Goal: Communication & Community: Participate in discussion

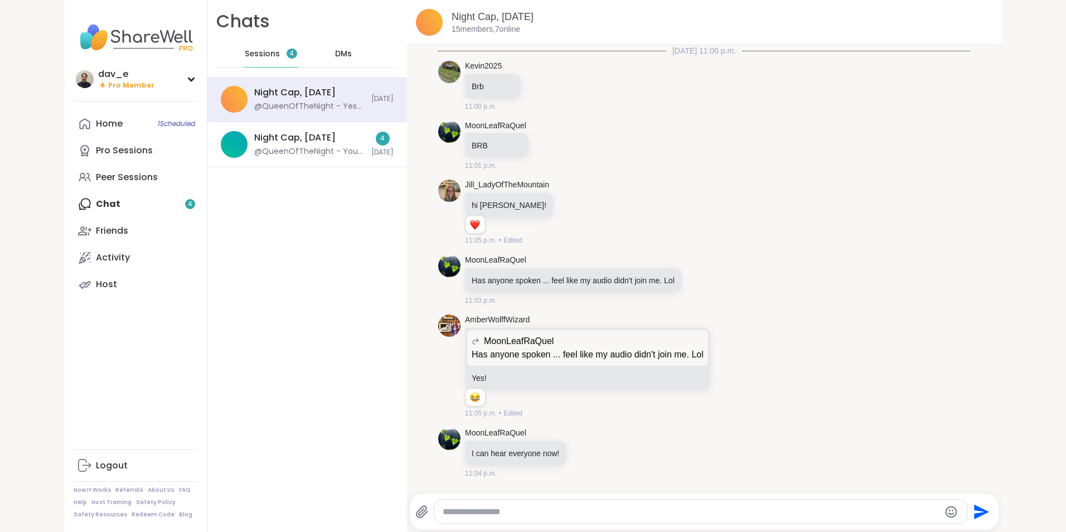
click at [314, 151] on div "@QueenOfTheNight - You guys I just had my first session too! Yay me!!" at bounding box center [309, 151] width 110 height 11
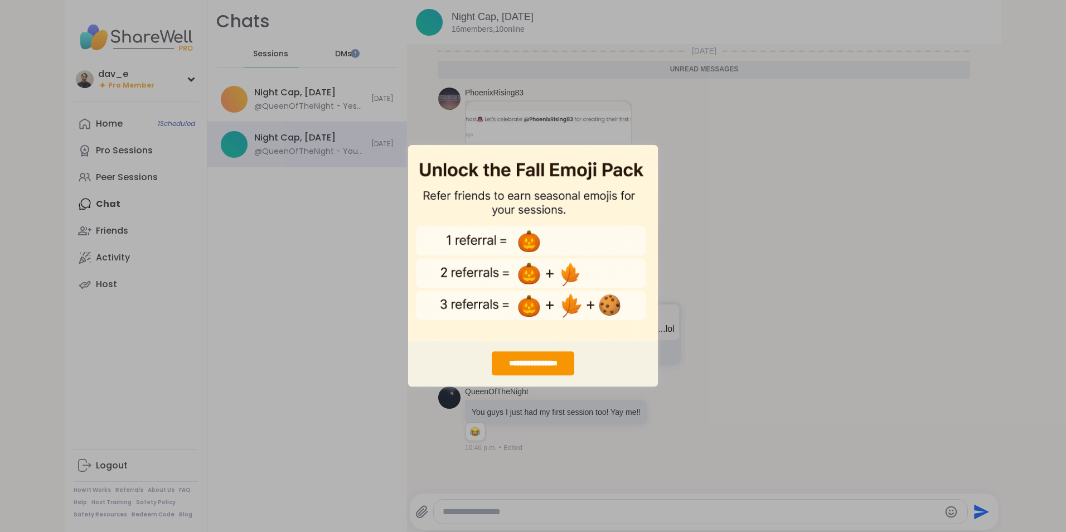
click at [323, 322] on div "**********" at bounding box center [533, 266] width 1066 height 532
click at [499, 195] on img "entering modal" at bounding box center [533, 242] width 250 height 196
click at [764, 192] on div "**********" at bounding box center [533, 266] width 1066 height 532
click at [679, 131] on div "**********" at bounding box center [533, 266] width 1066 height 532
drag, startPoint x: 341, startPoint y: 234, endPoint x: 360, endPoint y: 250, distance: 24.1
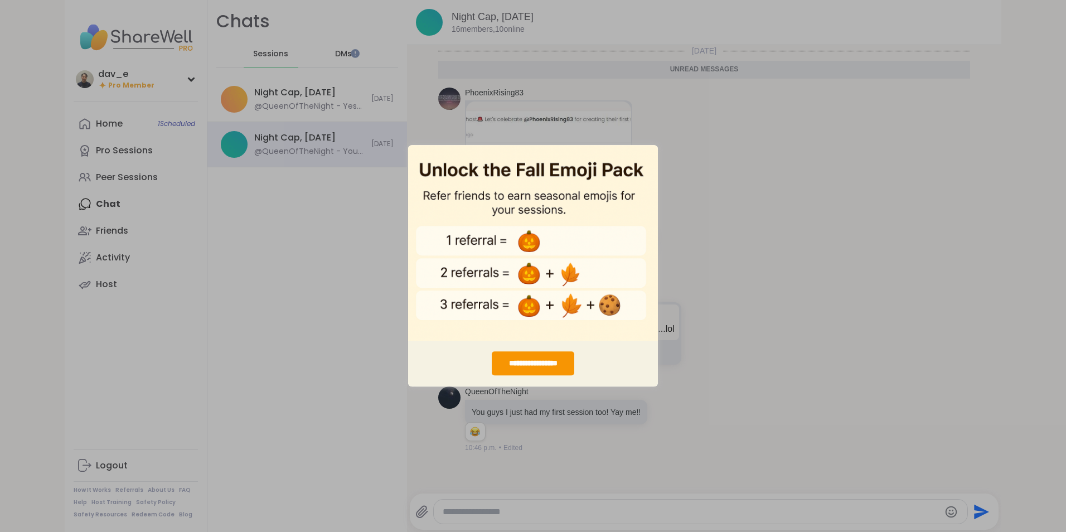
click at [340, 236] on div "**********" at bounding box center [533, 266] width 1066 height 532
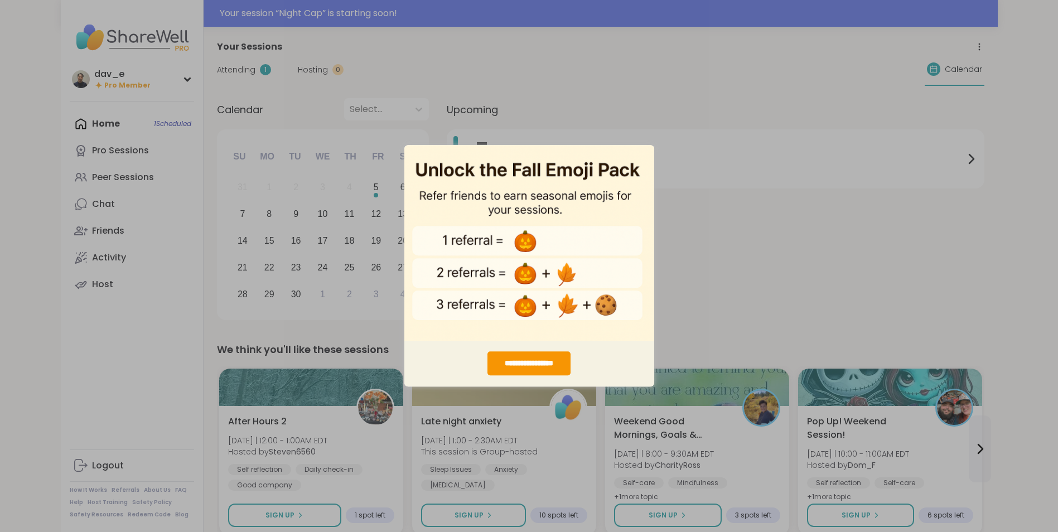
click at [713, 175] on div "**********" at bounding box center [529, 266] width 1058 height 532
click at [579, 167] on img "entering modal" at bounding box center [529, 242] width 250 height 196
drag, startPoint x: 622, startPoint y: 284, endPoint x: 629, endPoint y: 220, distance: 64.5
drag, startPoint x: 629, startPoint y: 220, endPoint x: 609, endPoint y: 159, distance: 64.0
click at [609, 159] on img "entering modal" at bounding box center [529, 242] width 250 height 196
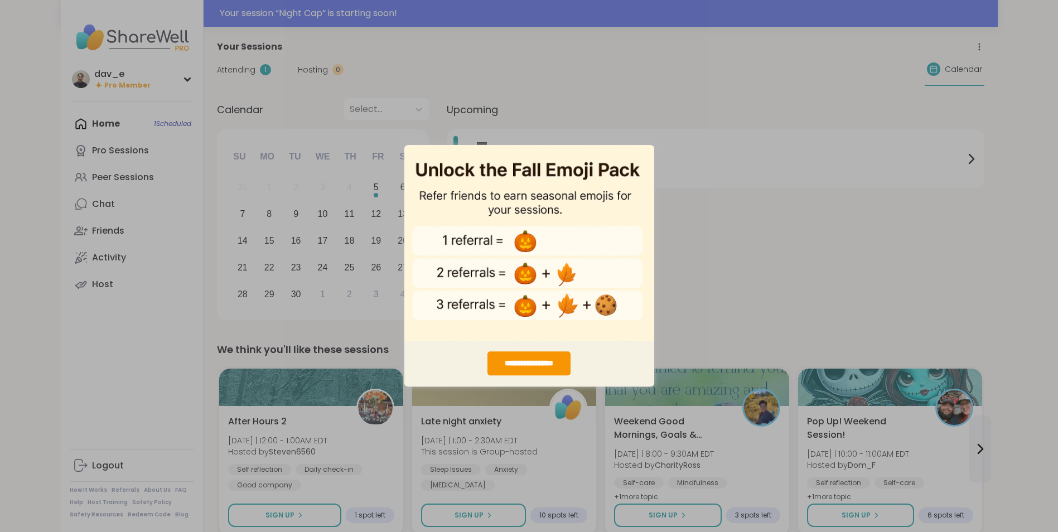
drag, startPoint x: 588, startPoint y: 228, endPoint x: 540, endPoint y: 259, distance: 56.8
click at [587, 228] on img "entering modal" at bounding box center [529, 242] width 250 height 196
click at [538, 286] on img "entering modal" at bounding box center [529, 242] width 250 height 196
click at [544, 360] on div "**********" at bounding box center [528, 364] width 83 height 24
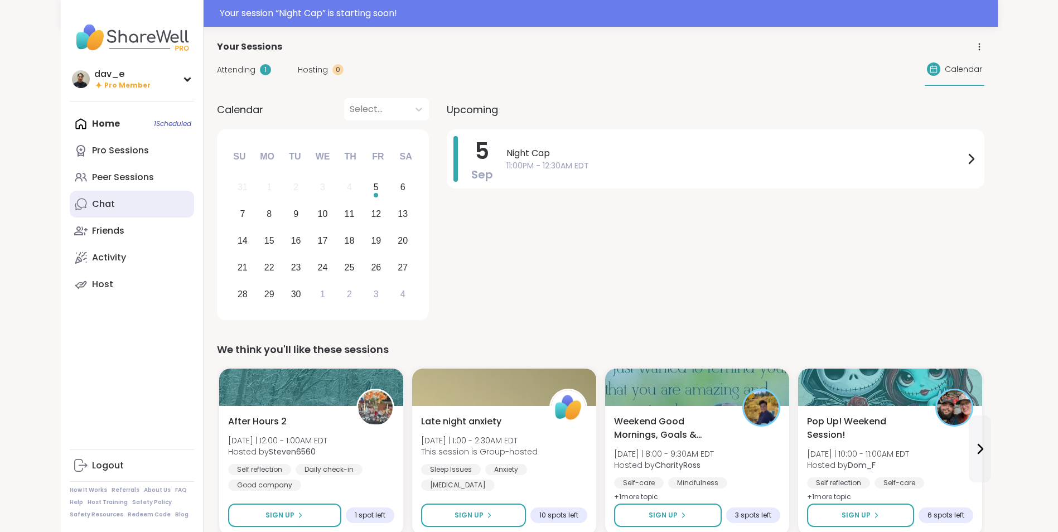
click at [118, 202] on link "Chat" at bounding box center [132, 204] width 124 height 27
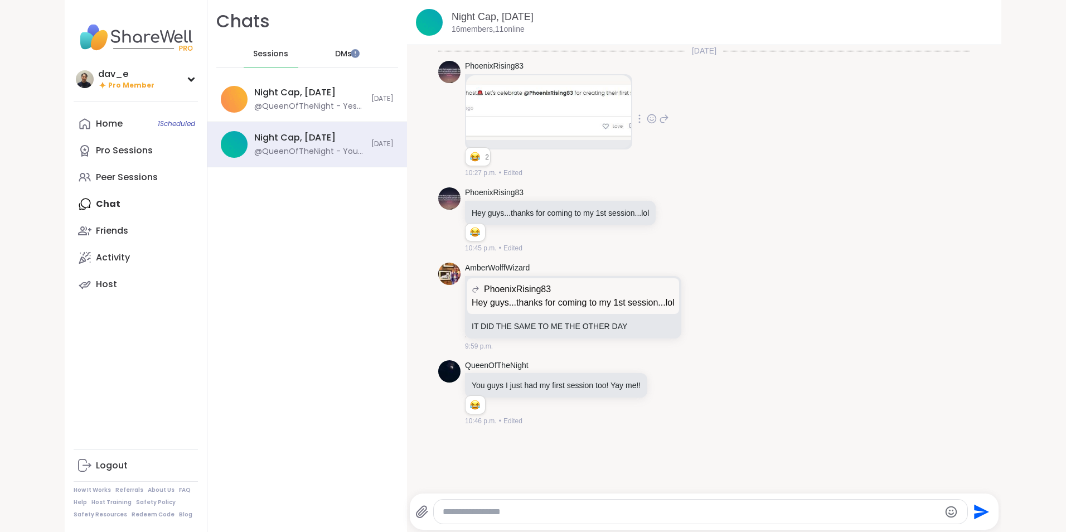
click at [554, 99] on img at bounding box center [548, 107] width 165 height 65
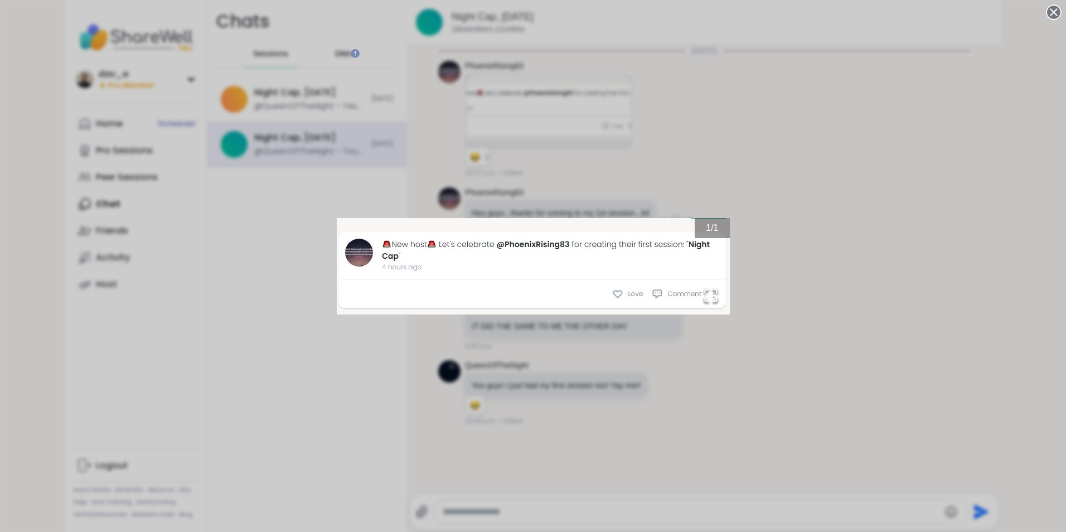
click at [828, 246] on div "1 / 1" at bounding box center [533, 266] width 1066 height 532
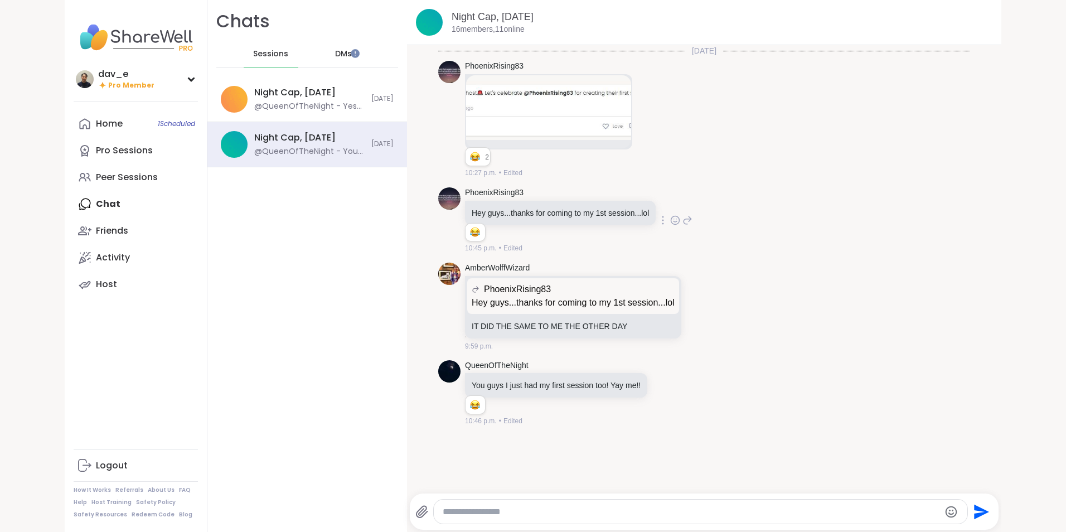
click at [554, 209] on p "Hey guys...thanks for coming to my 1st session...lol" at bounding box center [560, 212] width 177 height 11
click at [303, 93] on div "Night Cap, [DATE]" at bounding box center [294, 92] width 81 height 12
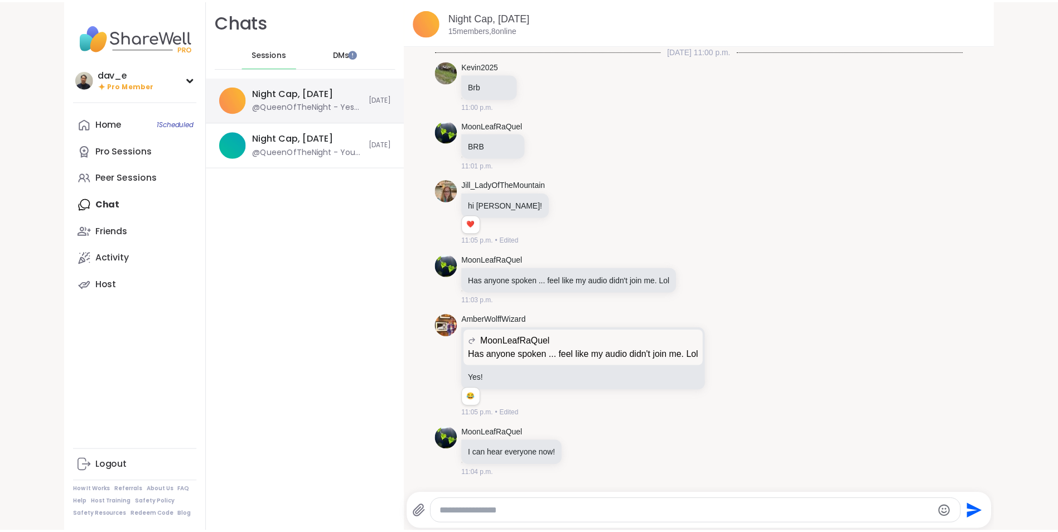
scroll to position [2752, 0]
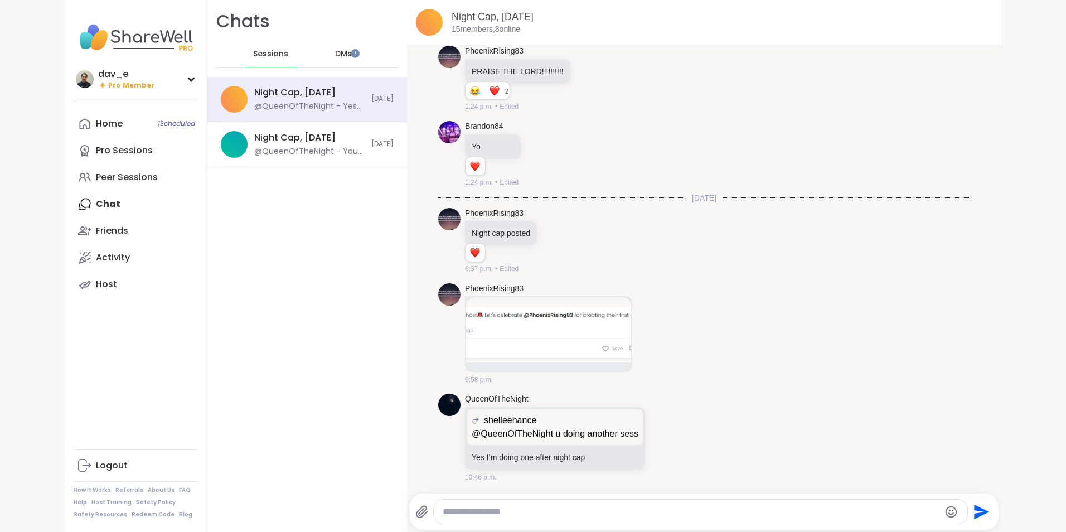
click at [108, 204] on div "Home 1 Scheduled Pro Sessions Peer Sessions Chat Friends Activity Host" at bounding box center [136, 203] width 124 height 187
click at [108, 252] on div "Activity" at bounding box center [113, 258] width 34 height 12
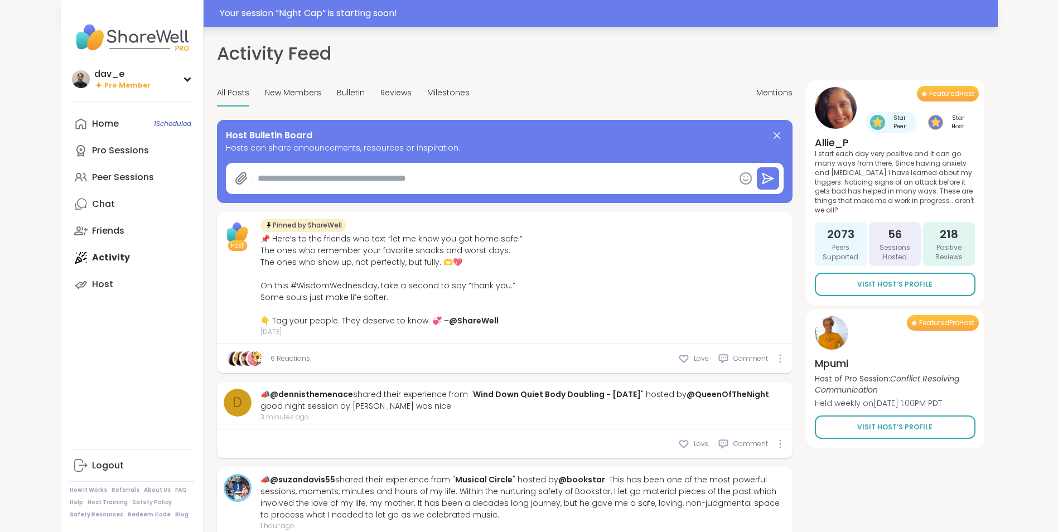
click at [529, 13] on div "Your session “ Night Cap ” is starting soon!" at bounding box center [605, 13] width 771 height 13
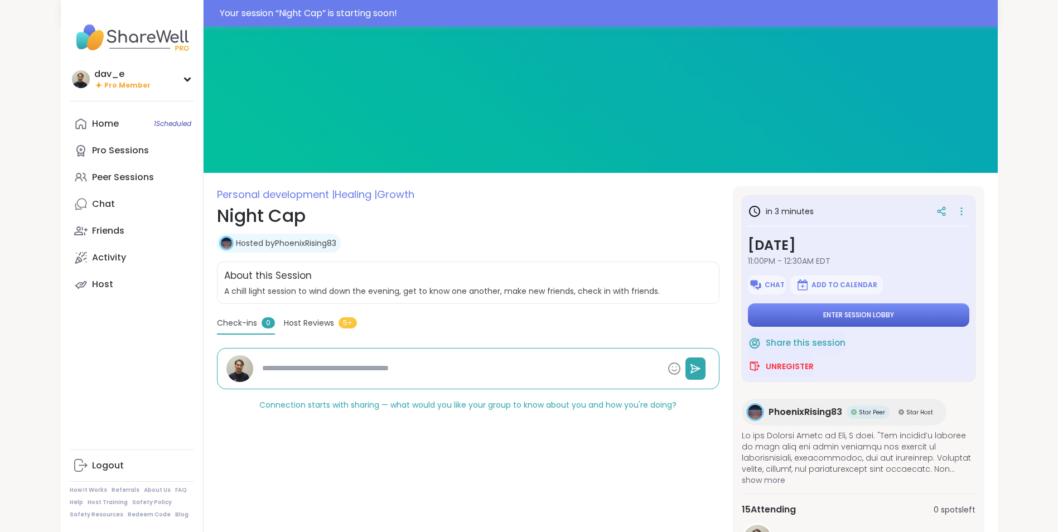
click at [858, 311] on span "Enter session lobby" at bounding box center [858, 315] width 71 height 9
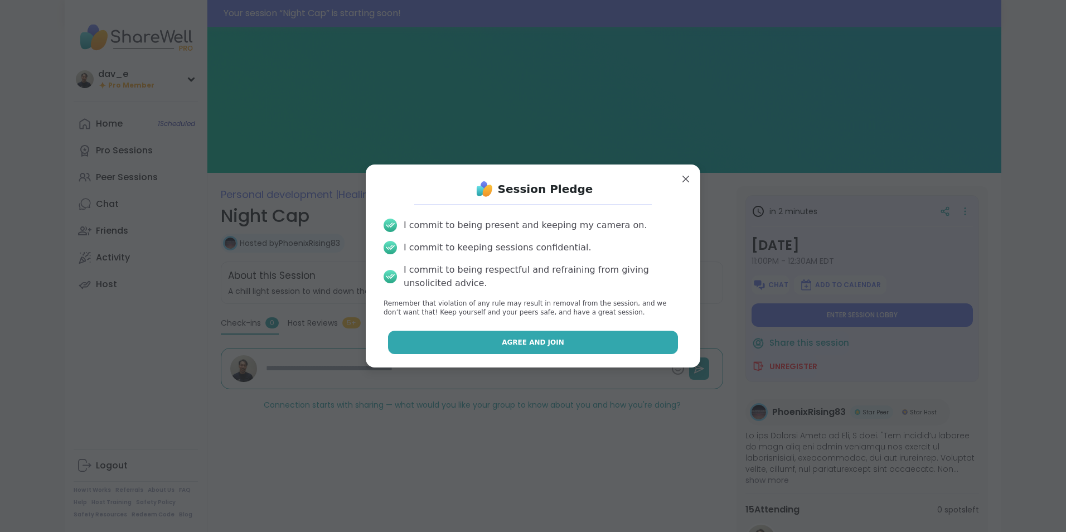
click at [587, 333] on button "Agree and Join" at bounding box center [533, 342] width 291 height 23
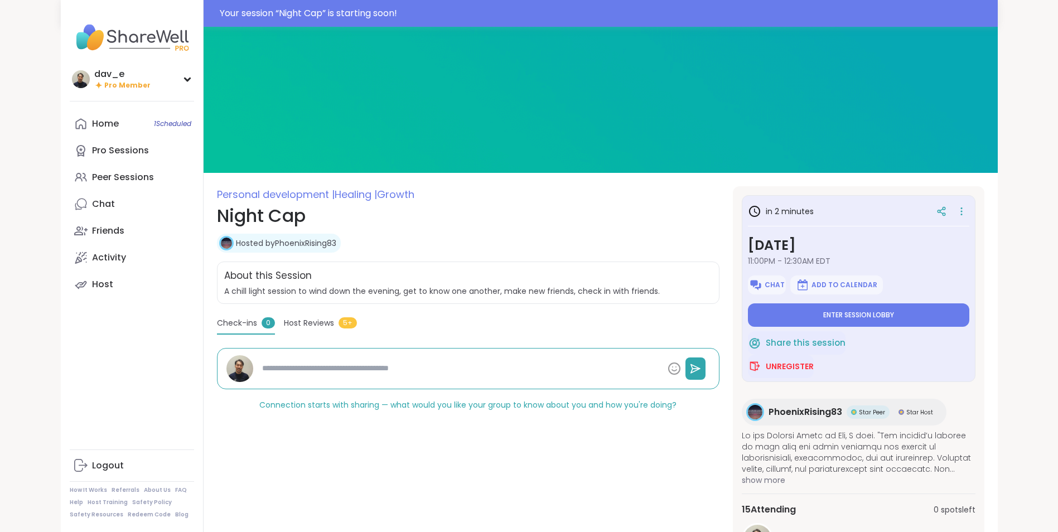
type textarea "*"
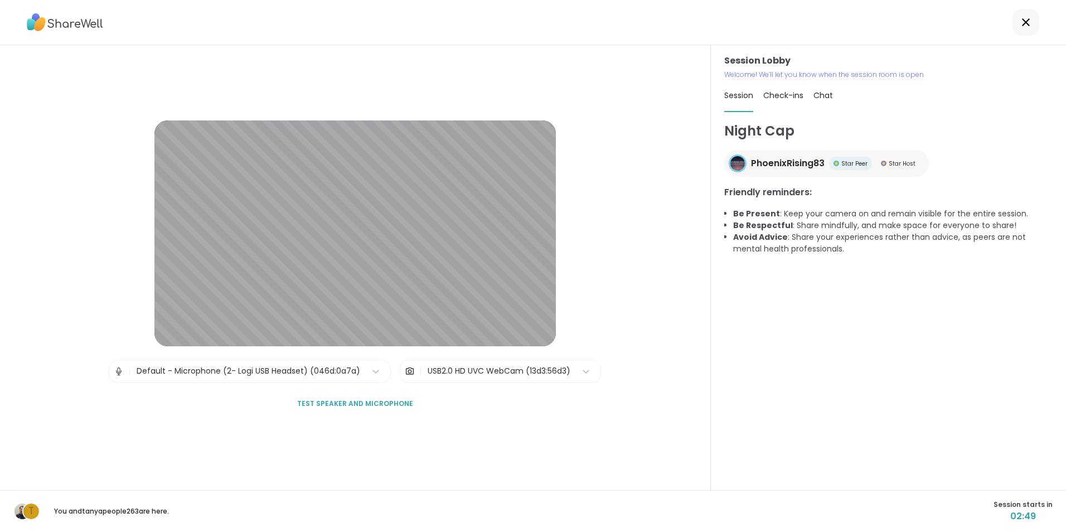
click at [539, 376] on div "USB2.0 HD UVC WebCam (13d3:56d3)" at bounding box center [499, 371] width 143 height 12
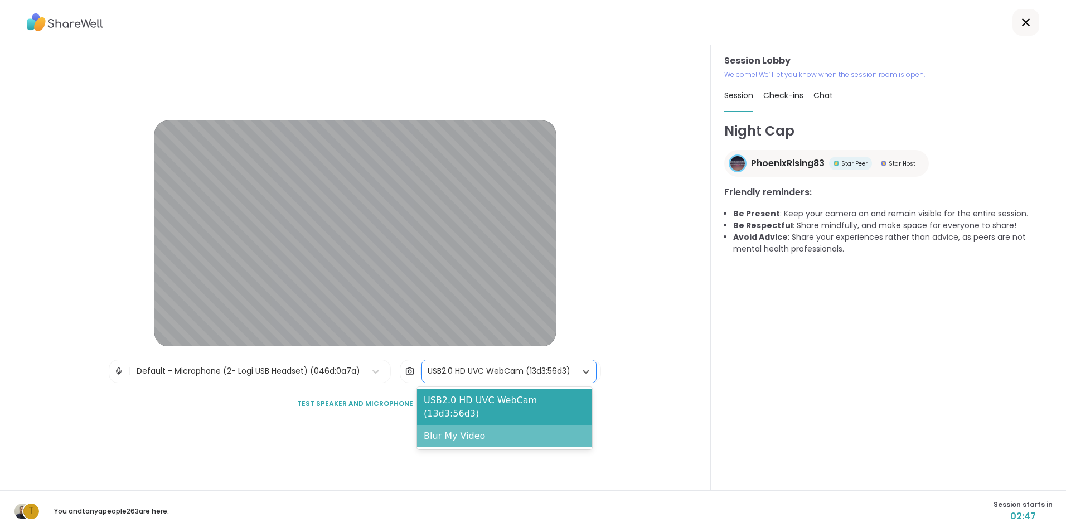
click at [507, 425] on div "Blur My Video" at bounding box center [504, 436] width 175 height 22
click at [581, 368] on icon at bounding box center [586, 371] width 11 height 11
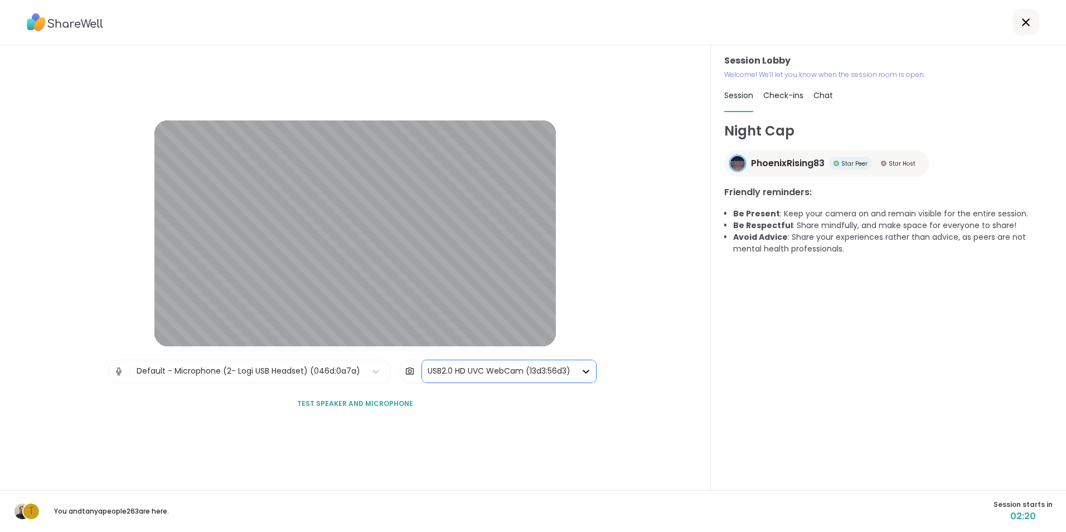
click at [581, 369] on icon at bounding box center [586, 371] width 11 height 11
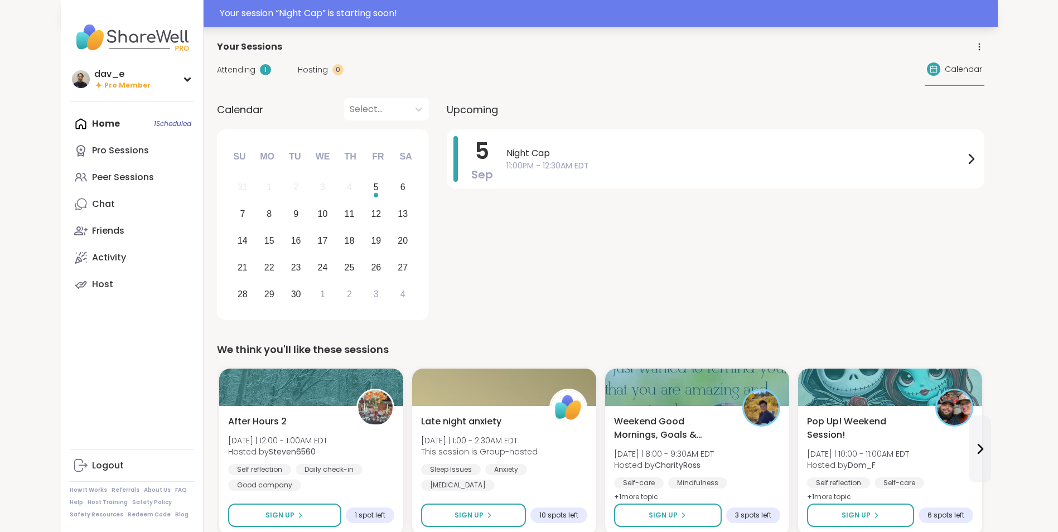
click at [315, 20] on div "Your session “ Night Cap ” is starting soon!" at bounding box center [605, 13] width 771 height 13
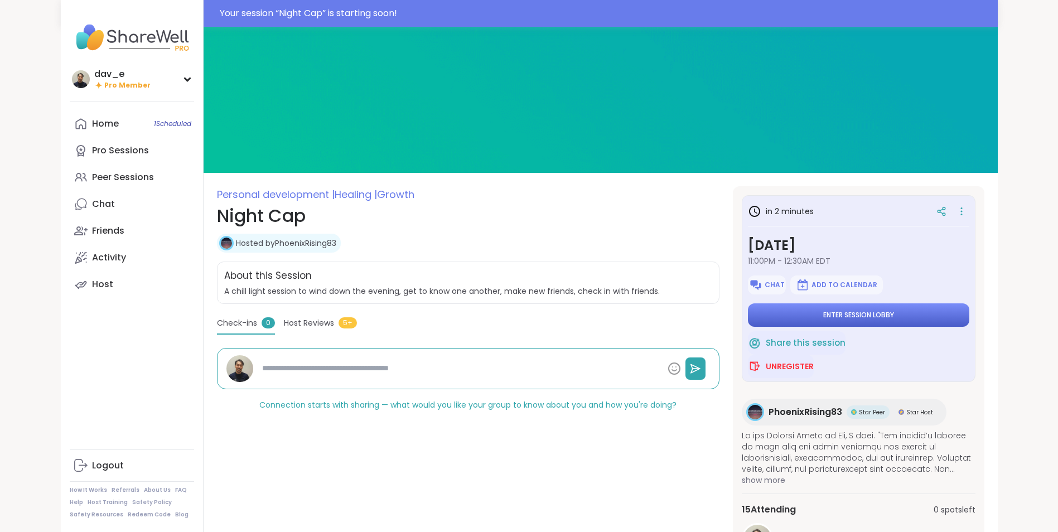
click at [845, 314] on span "Enter session lobby" at bounding box center [858, 315] width 71 height 9
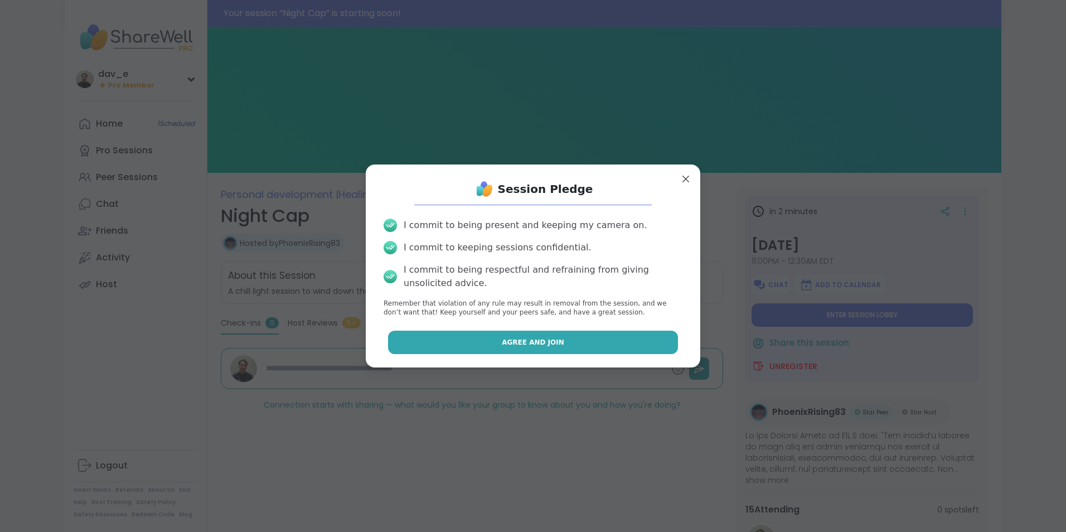
click at [593, 344] on button "Agree and Join" at bounding box center [533, 342] width 291 height 23
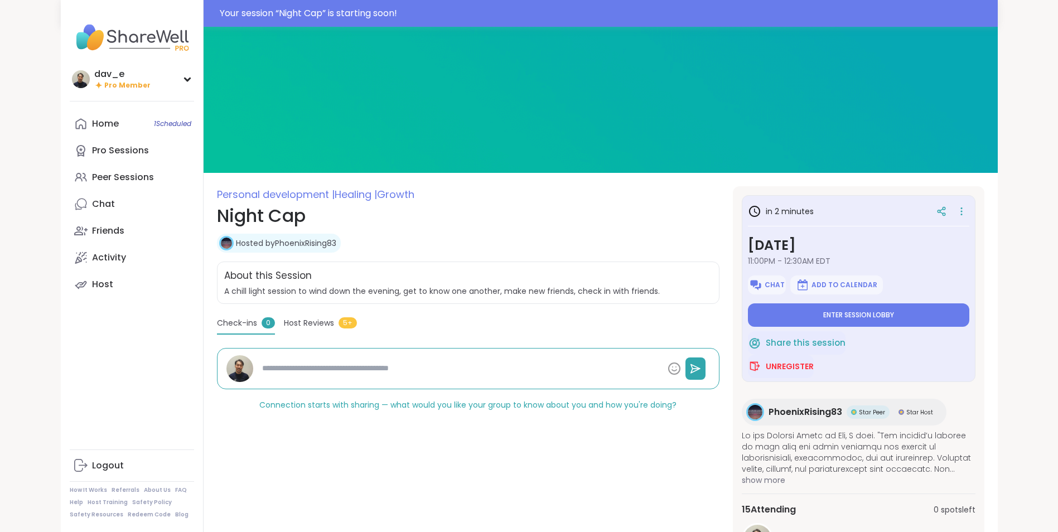
type textarea "*"
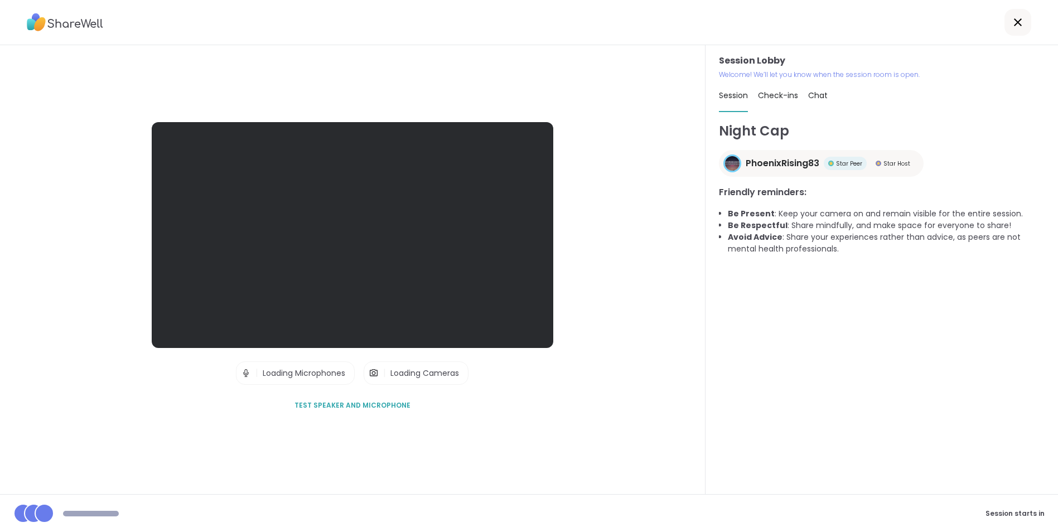
click at [818, 313] on div "Night Cap PhoenixRising83 Star Peer Star Host Friendly reminders: Be Present : …" at bounding box center [882, 300] width 326 height 359
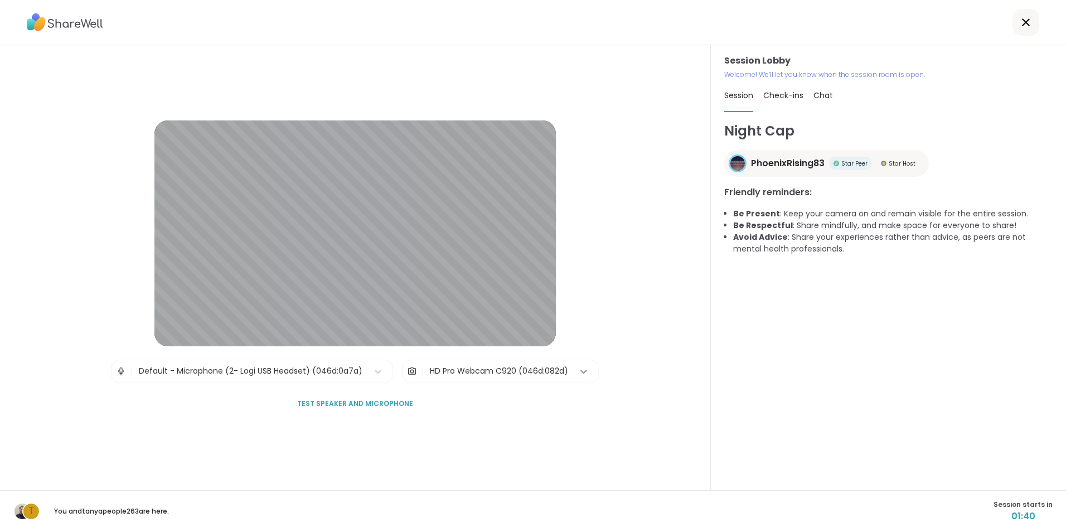
click at [578, 370] on icon at bounding box center [583, 371] width 11 height 11
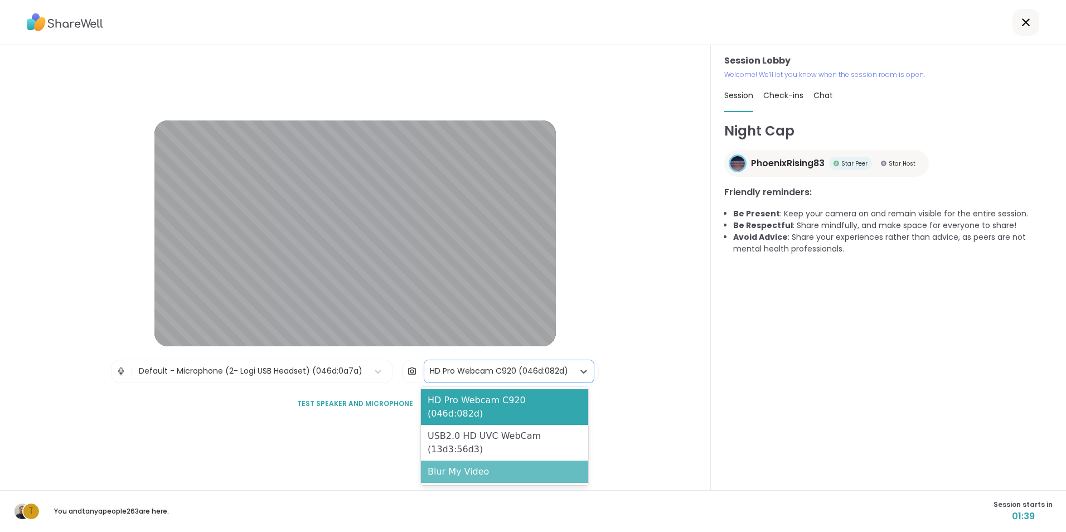
click at [466, 461] on div "Blur My Video" at bounding box center [504, 472] width 167 height 22
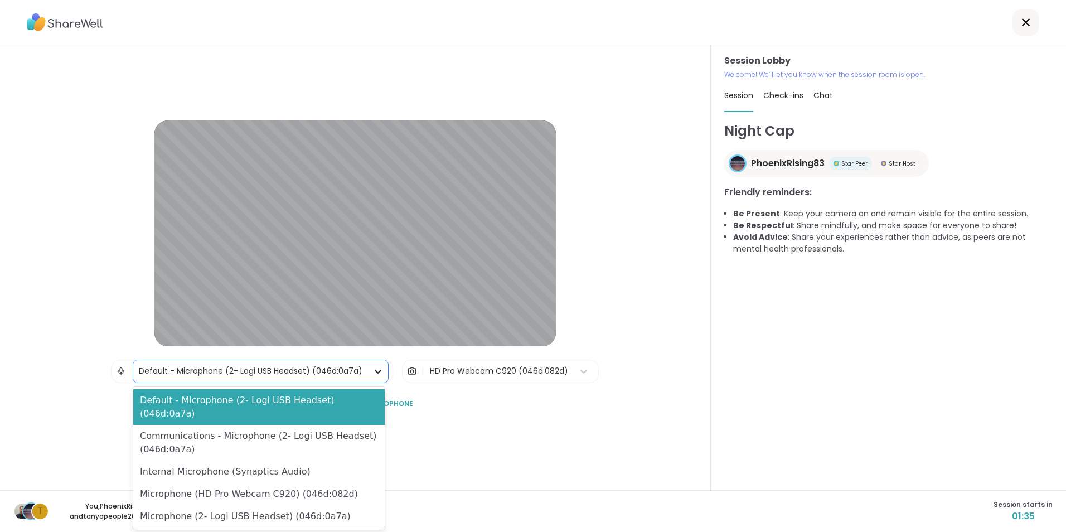
click at [373, 368] on icon at bounding box center [378, 371] width 11 height 11
click at [476, 433] on div "Session Lobby | 5 results available. Use Up and Down to choose options, press E…" at bounding box center [355, 267] width 711 height 445
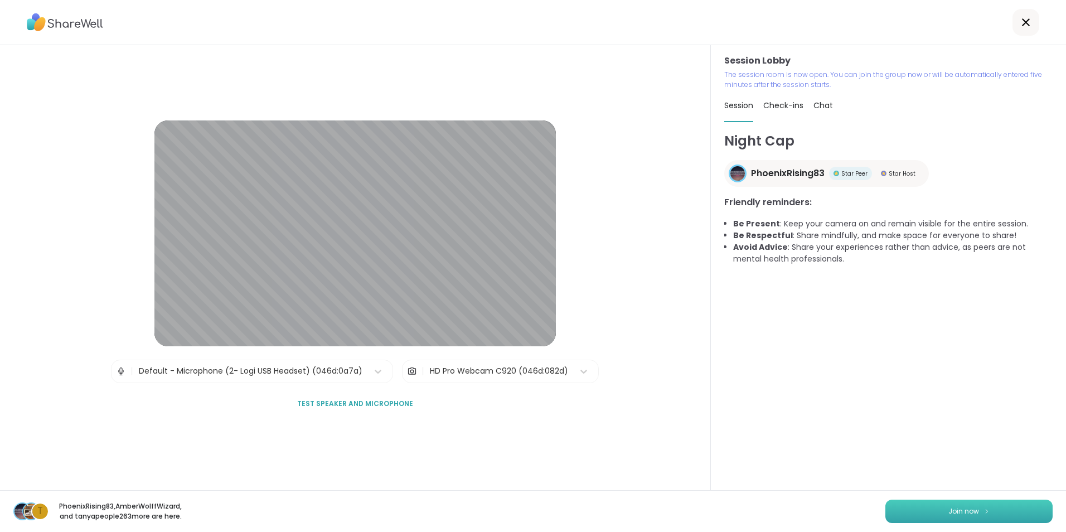
click at [952, 513] on span "Join now" at bounding box center [964, 511] width 31 height 10
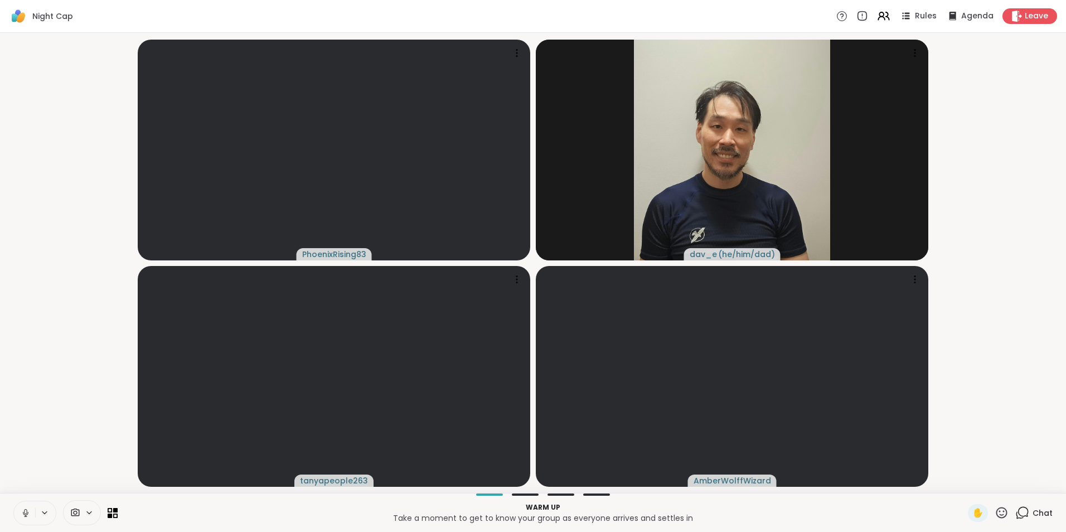
click at [94, 507] on div at bounding box center [82, 512] width 38 height 25
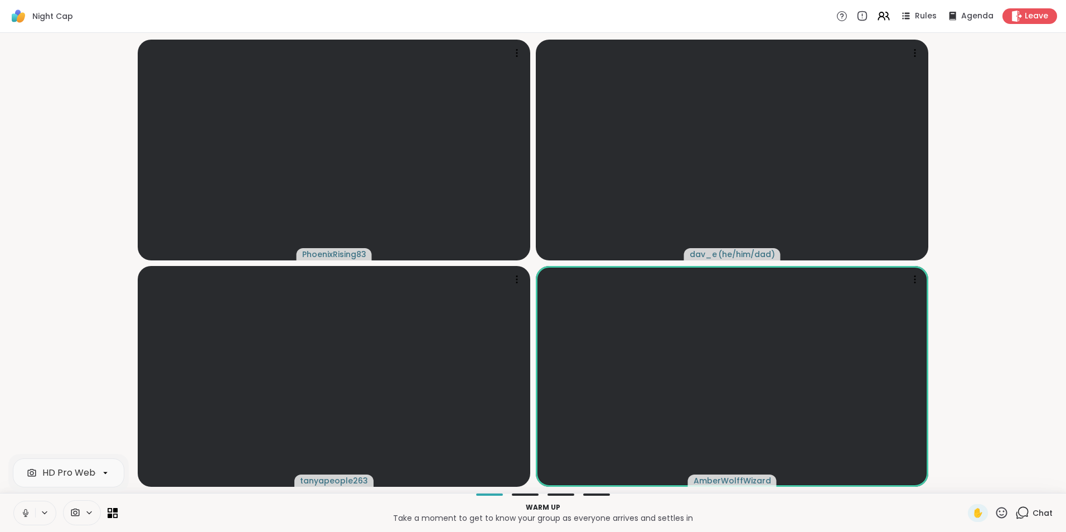
click at [27, 508] on icon at bounding box center [26, 513] width 10 height 10
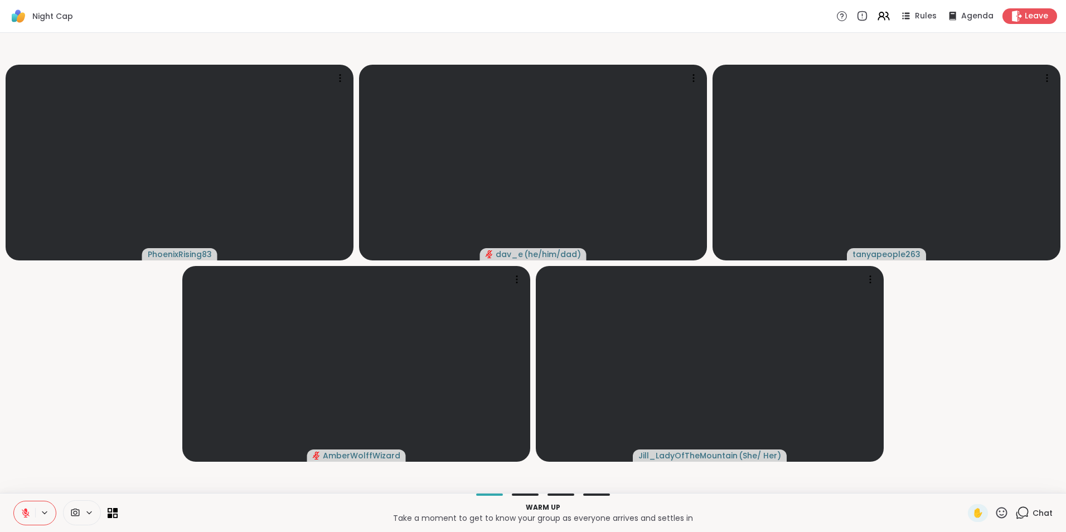
click at [827, 491] on div "PhoenixRising83 dav_e ( he/him/dad ) tanyapeople263 AmberWolffWizard Jill_LadyO…" at bounding box center [533, 263] width 1066 height 460
click at [1033, 509] on span "Chat" at bounding box center [1043, 512] width 20 height 11
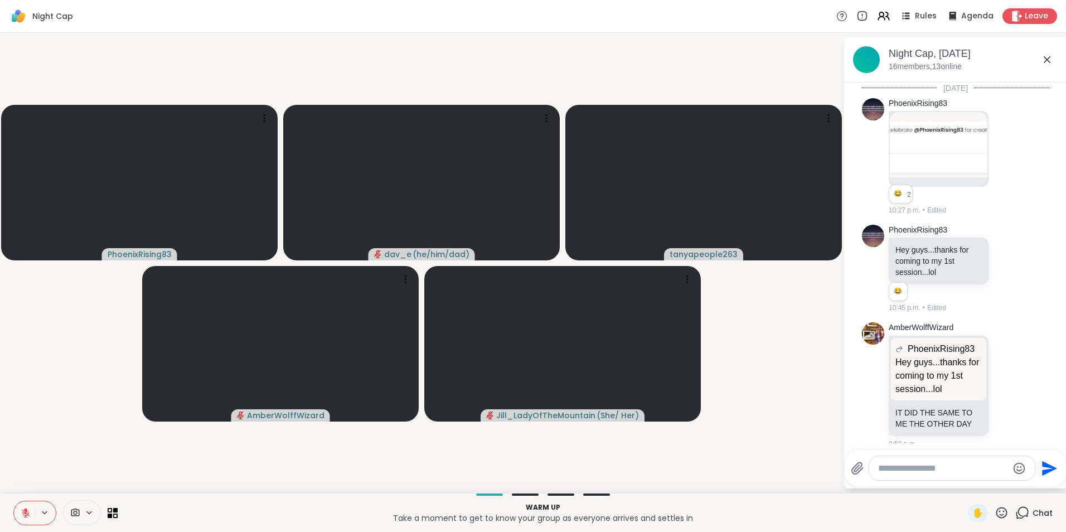
scroll to position [108, 0]
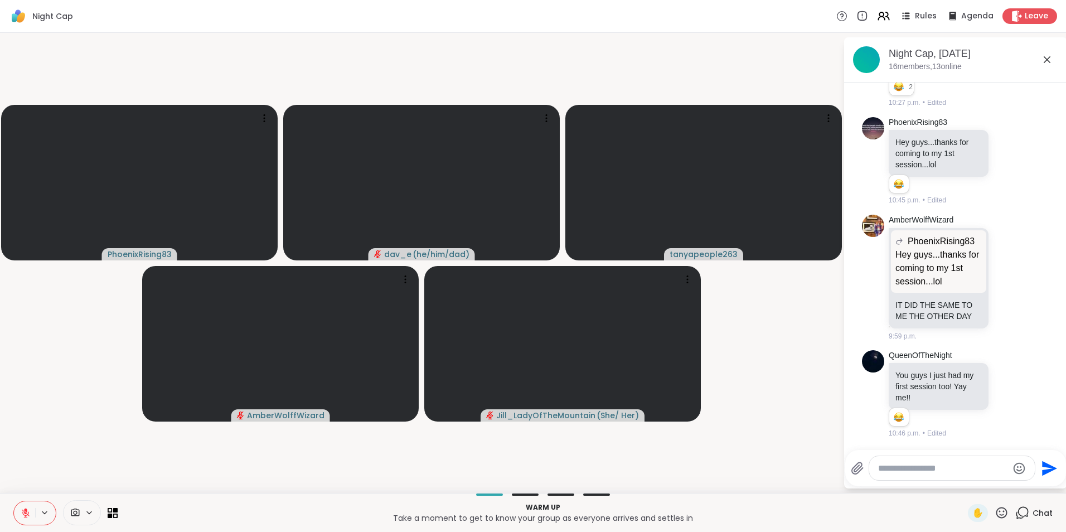
click at [929, 468] on textarea "Type your message" at bounding box center [943, 468] width 130 height 11
type textarea "**********"
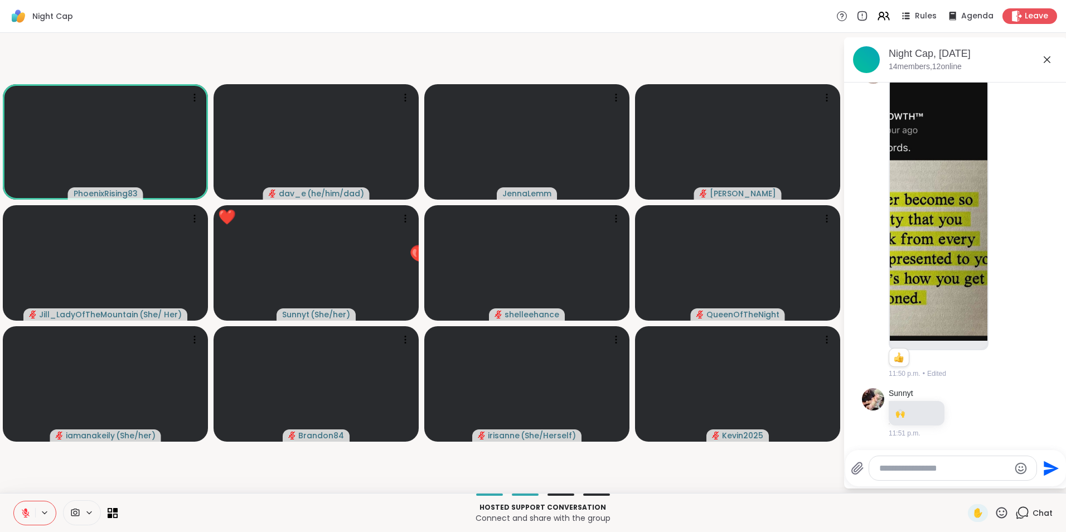
scroll to position [2274, 0]
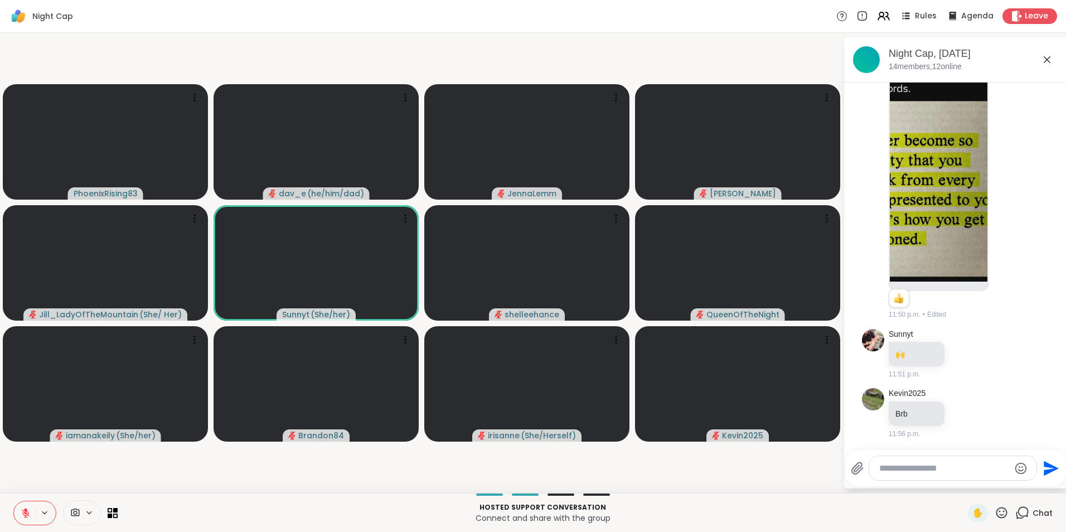
click at [93, 508] on icon at bounding box center [89, 512] width 9 height 9
click at [107, 472] on icon at bounding box center [105, 473] width 10 height 10
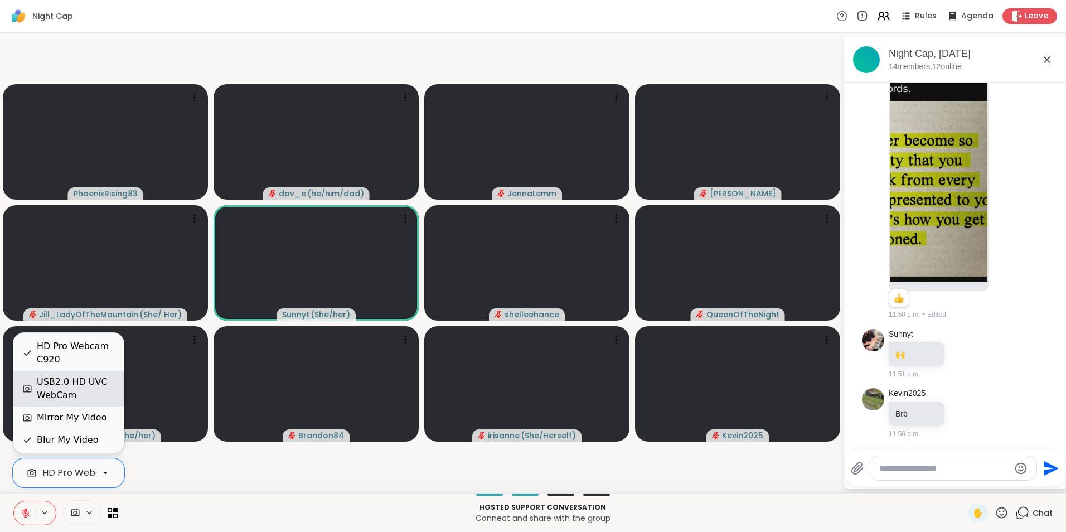
click at [81, 387] on div "USB2.0 HD UVC WebCam" at bounding box center [76, 388] width 78 height 27
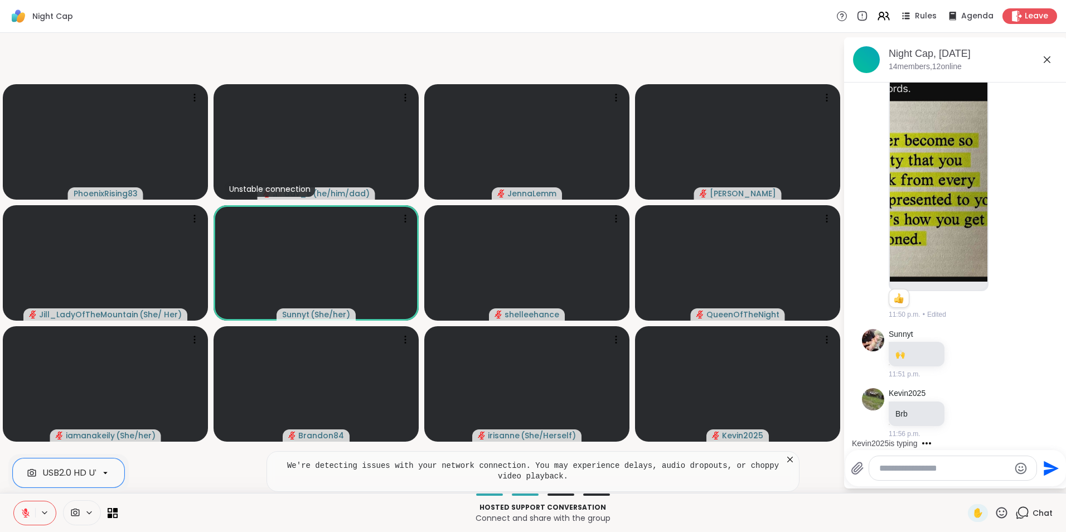
click at [610, 44] on video-player-container "PhoenixRising83 Unstable connection dav_e ( he/him/dad ) [PERSON_NAME] Jill_Lad…" at bounding box center [422, 262] width 830 height 451
click at [1047, 62] on icon at bounding box center [1047, 59] width 13 height 13
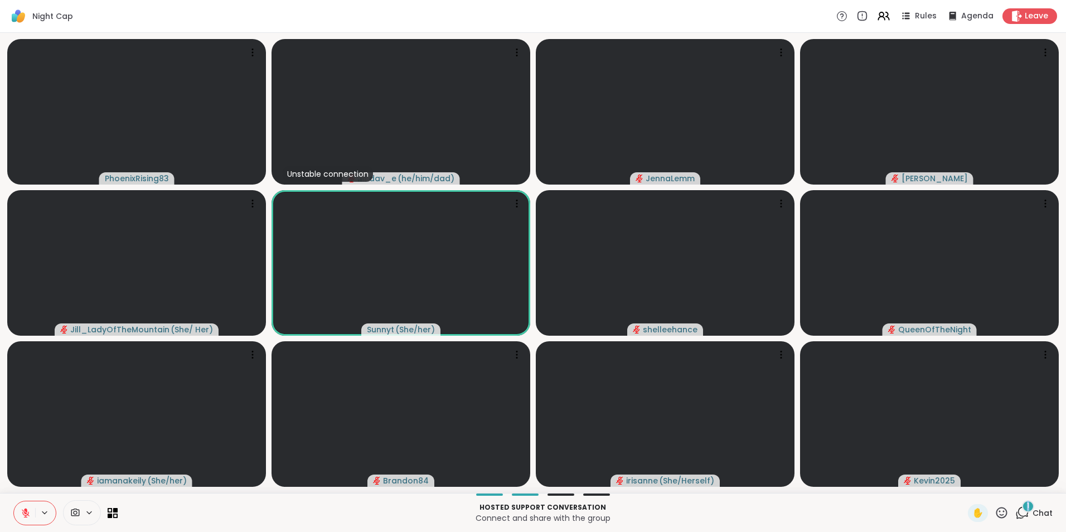
click at [1022, 500] on div "Hosted support conversation Connect and share with the group ✋ 1 Chat" at bounding box center [533, 512] width 1066 height 39
click at [1023, 504] on div "1" at bounding box center [1028, 506] width 12 height 12
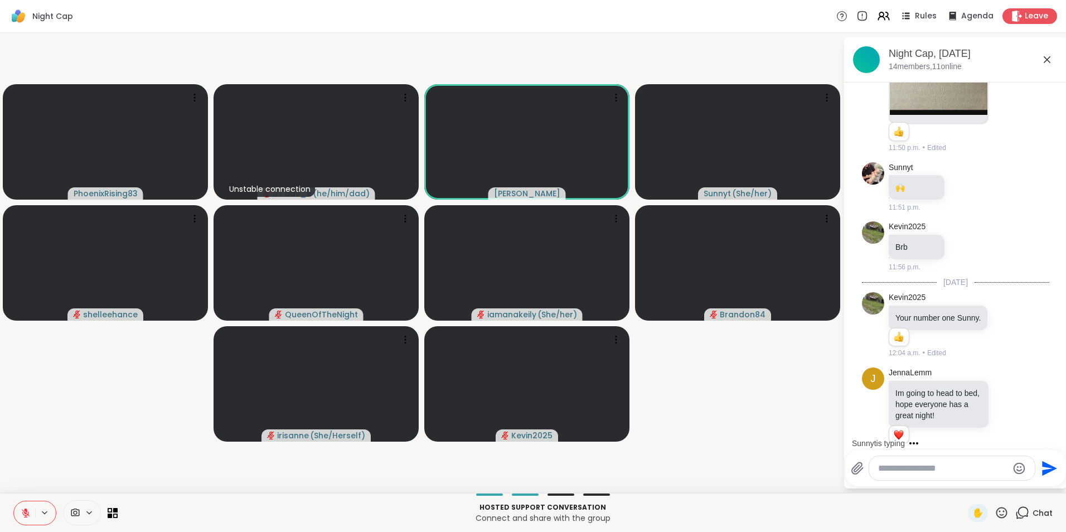
scroll to position [2687, 0]
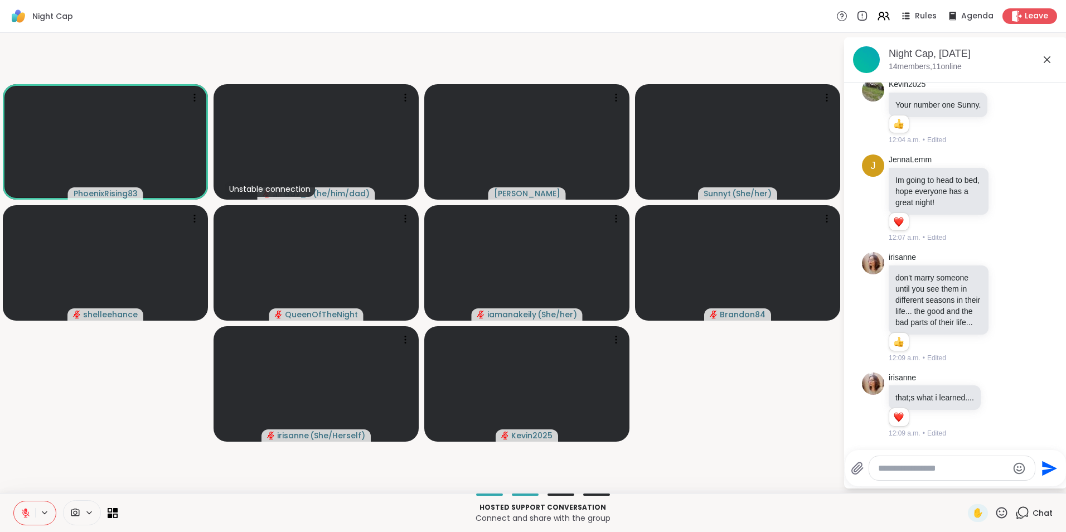
click at [35, 514] on button at bounding box center [45, 512] width 21 height 9
click at [25, 518] on icon at bounding box center [26, 513] width 10 height 10
click at [20, 510] on button at bounding box center [24, 512] width 21 height 23
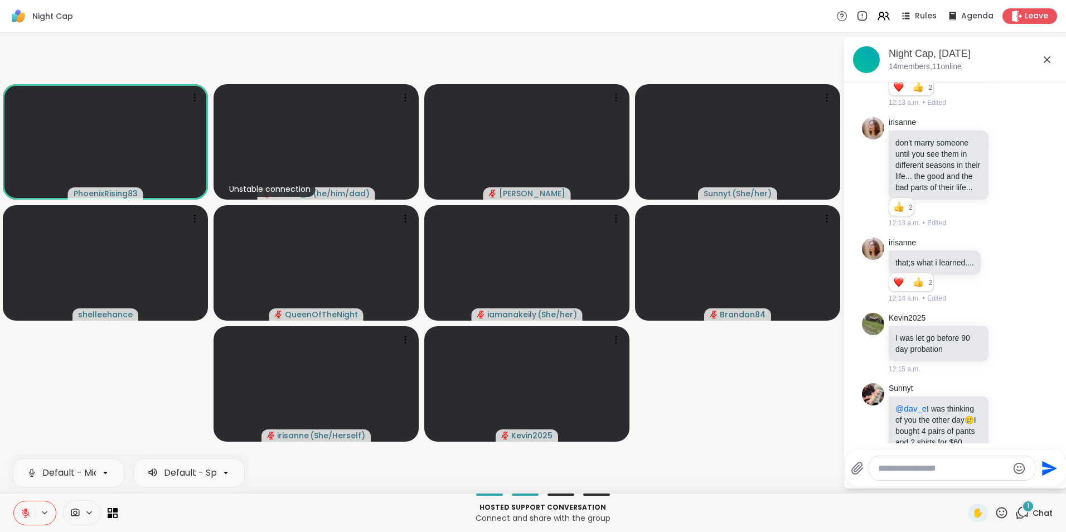
scroll to position [2862, 0]
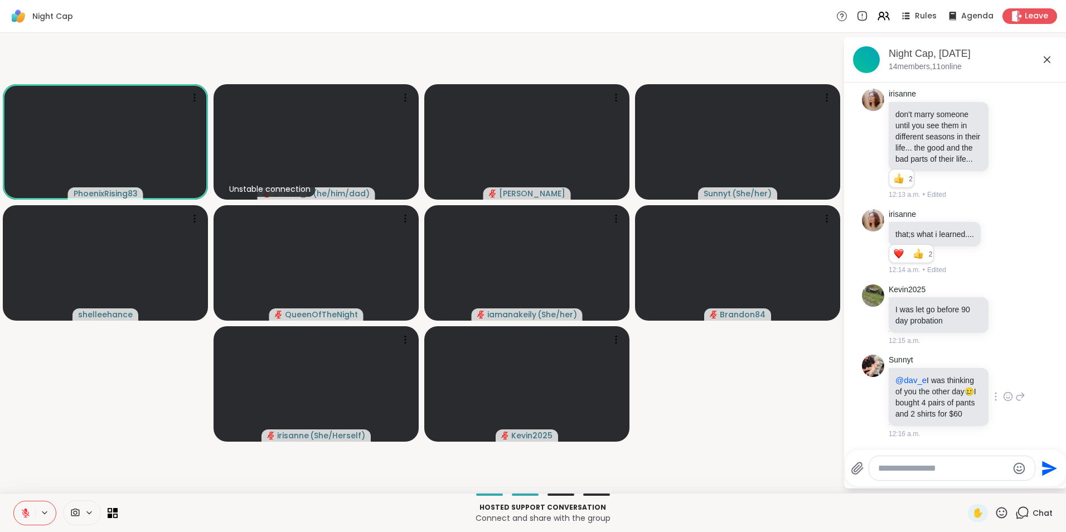
click at [1003, 391] on icon at bounding box center [1008, 396] width 10 height 11
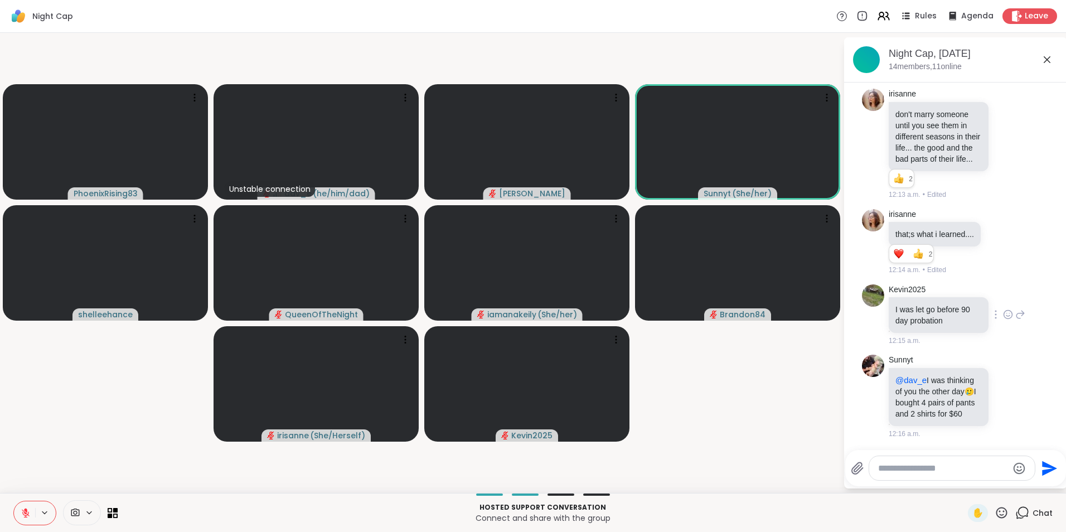
click at [1012, 316] on div "Kevin2025 I was let go before 90 day probation 12:15 a.m." at bounding box center [957, 315] width 137 height 62
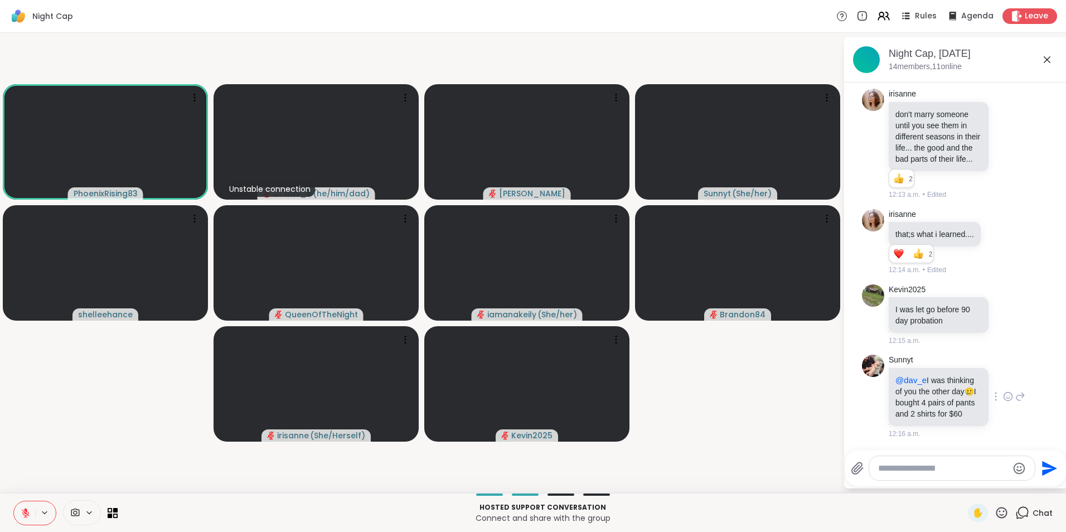
click at [991, 393] on div at bounding box center [996, 396] width 10 height 13
click at [984, 439] on div "Sunnyt @dav_e I was thinking of you the other day 🥲 I bought 4 pairs of pants a…" at bounding box center [955, 396] width 187 height 93
click at [991, 396] on div at bounding box center [996, 396] width 10 height 13
click at [990, 410] on icon at bounding box center [995, 412] width 11 height 11
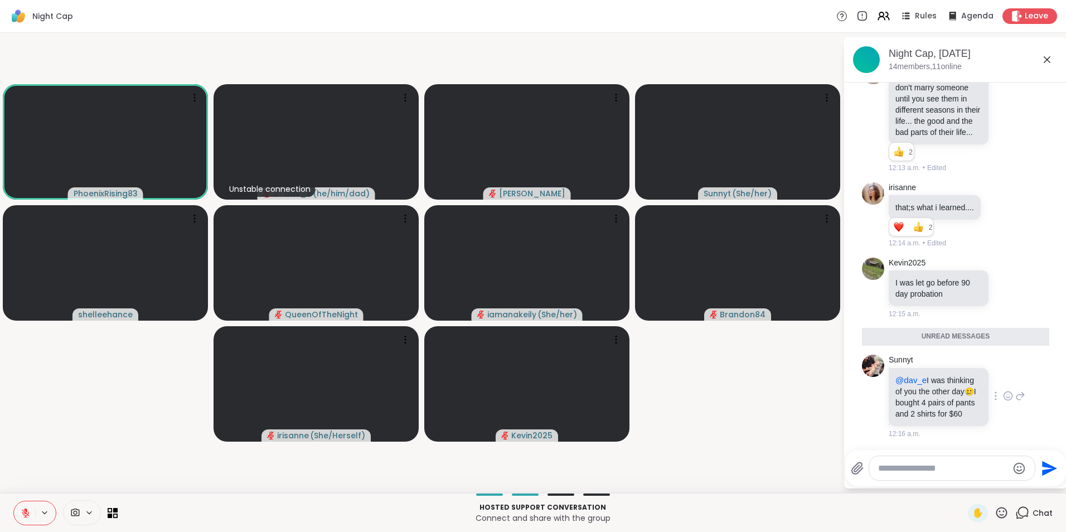
click at [943, 467] on textarea "Type your message" at bounding box center [943, 468] width 130 height 11
type textarea "**********"
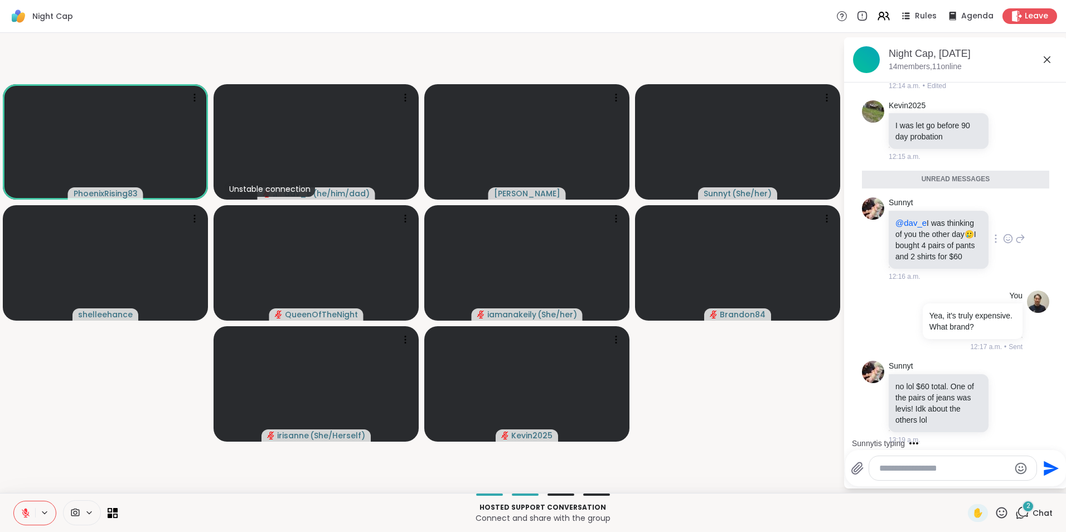
scroll to position [3063, 0]
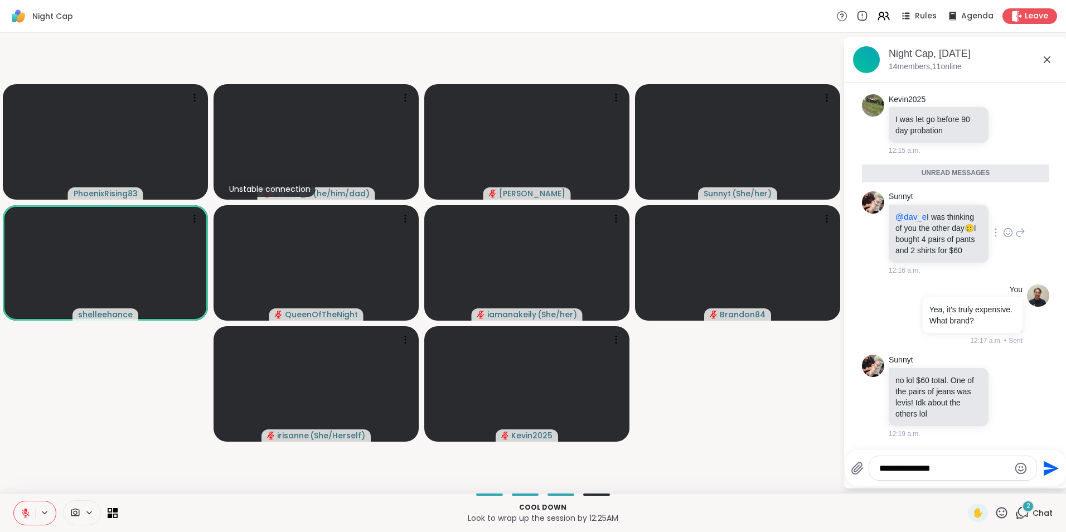
type textarea "**********"
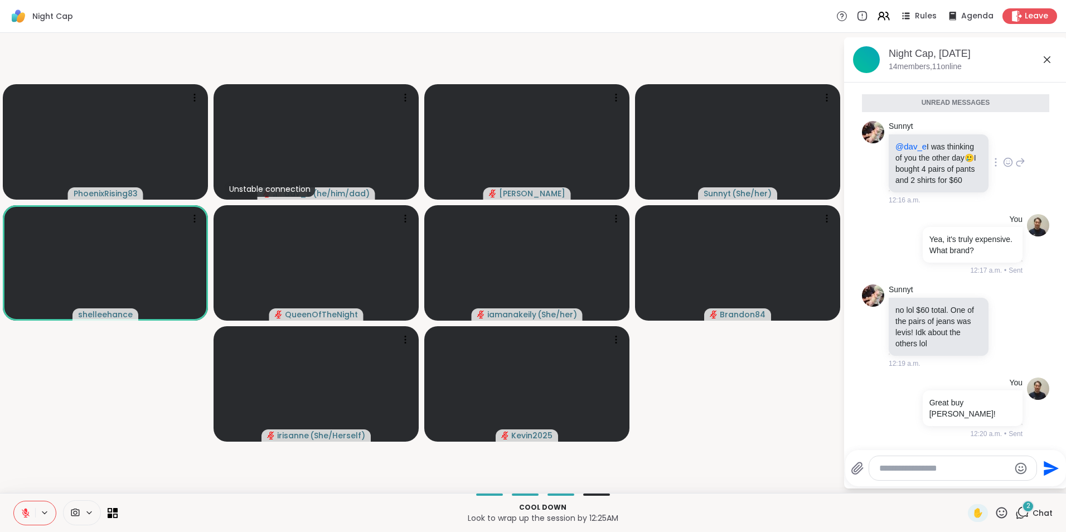
scroll to position [3122, 0]
drag, startPoint x: 950, startPoint y: 475, endPoint x: 952, endPoint y: 466, distance: 8.7
click at [950, 475] on div at bounding box center [952, 468] width 167 height 24
click at [966, 467] on textarea "Type your message" at bounding box center [944, 468] width 130 height 11
click at [1035, 516] on span "Chat" at bounding box center [1043, 512] width 20 height 11
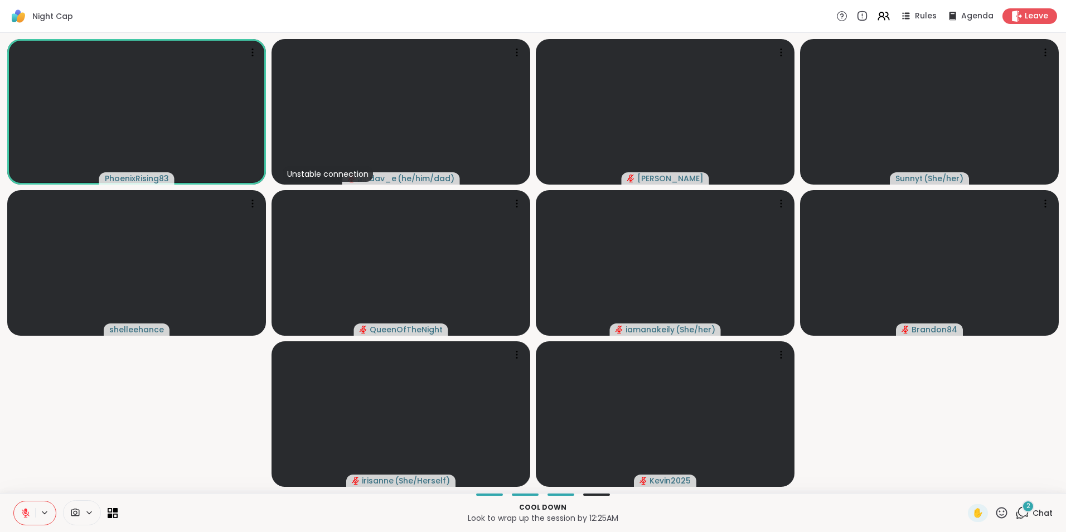
click at [1035, 516] on span "Chat" at bounding box center [1043, 512] width 20 height 11
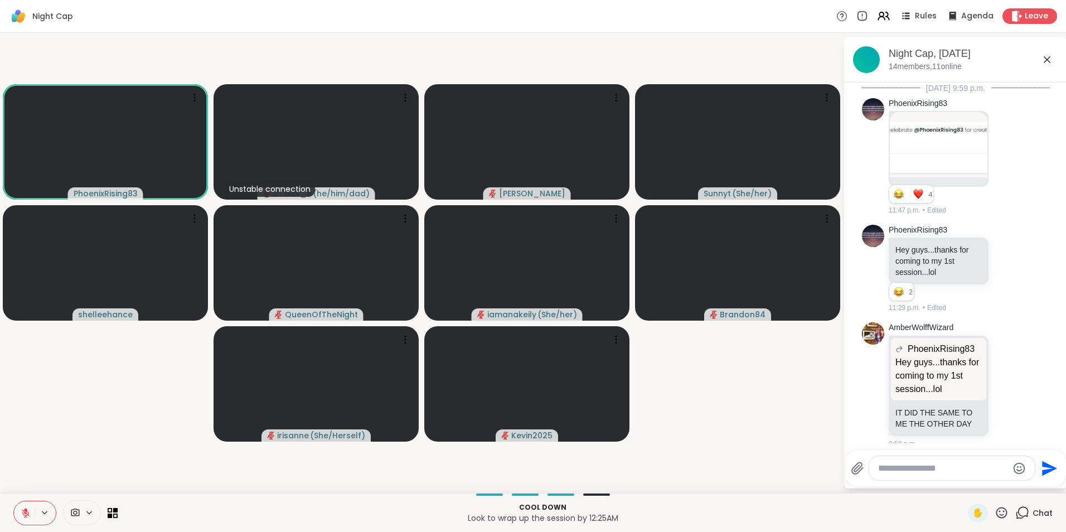
click at [993, 466] on textarea "Type your message" at bounding box center [943, 468] width 130 height 11
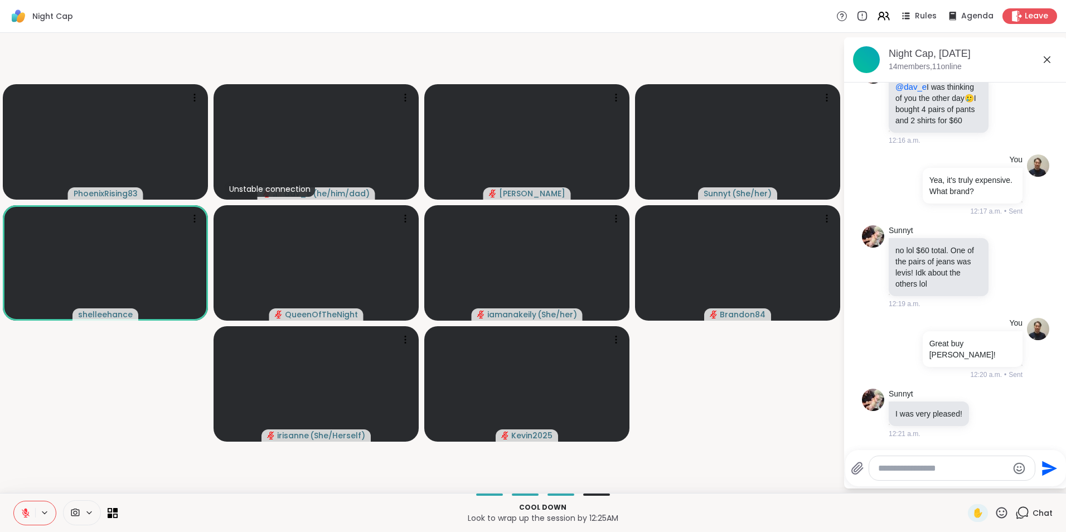
scroll to position [3166, 0]
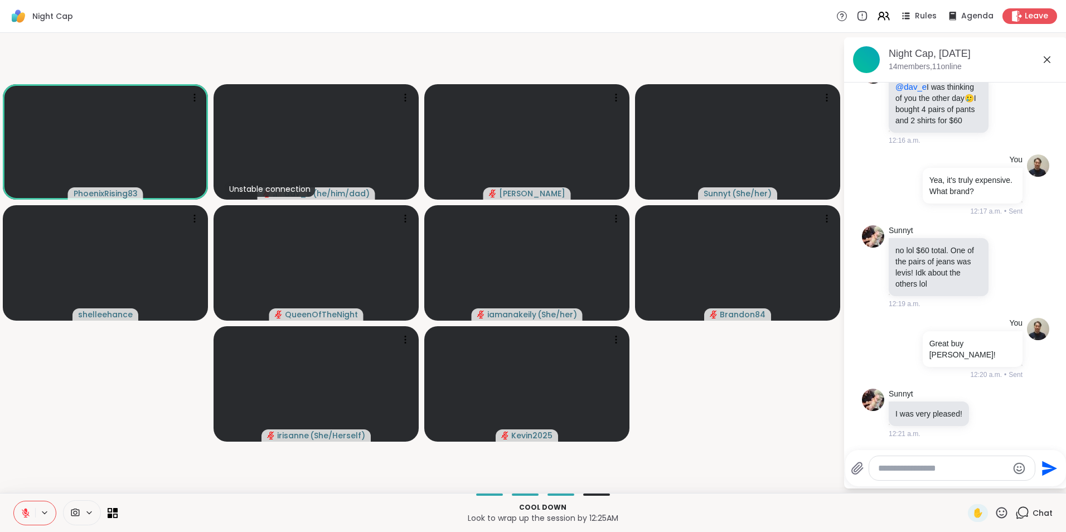
type textarea "*"
click at [990, 414] on icon at bounding box center [988, 413] width 8 height 8
click at [985, 400] on div "Select Reaction: Heart" at bounding box center [989, 395] width 10 height 10
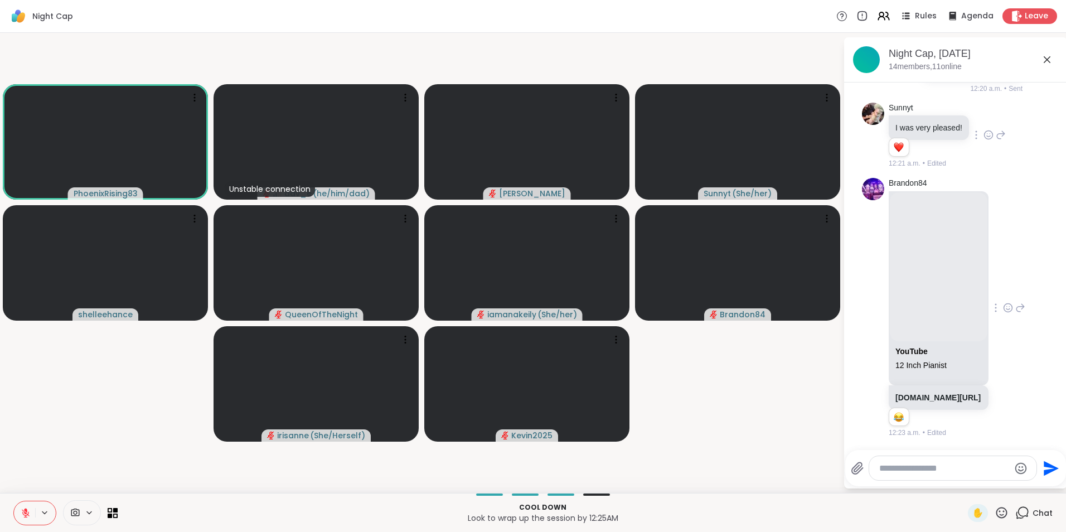
scroll to position [3475, 0]
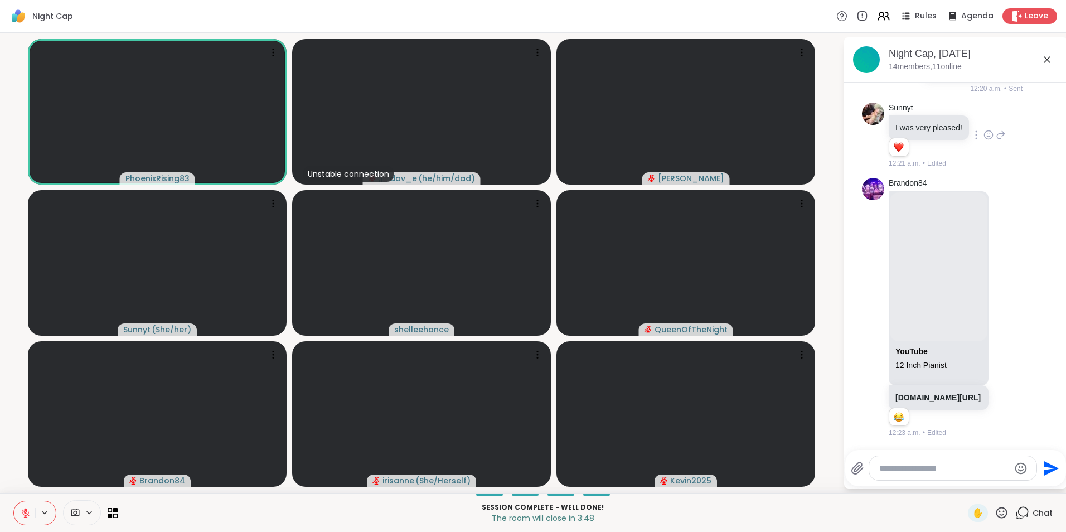
click at [899, 470] on textarea "Type your message" at bounding box center [944, 468] width 130 height 11
type textarea "**********"
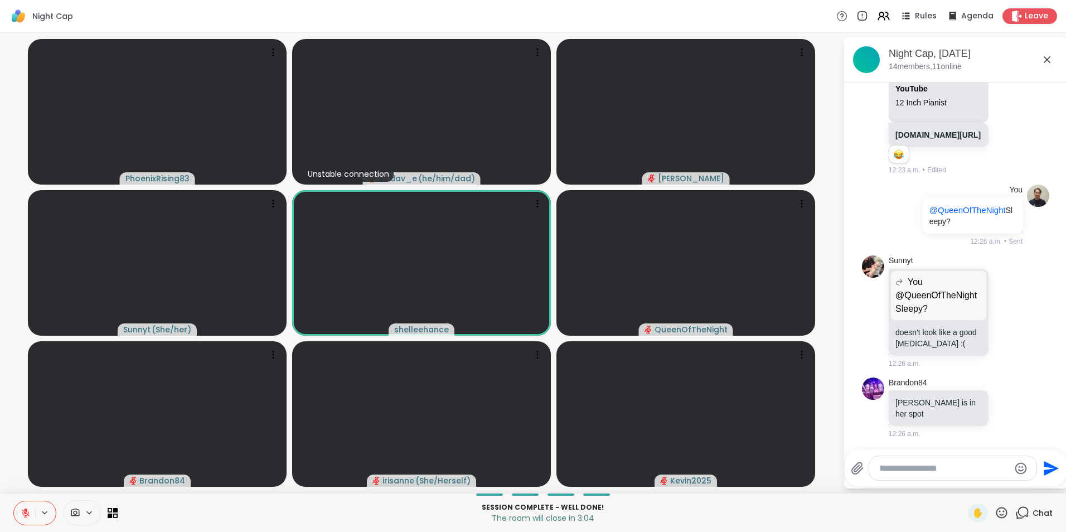
scroll to position [3754, 0]
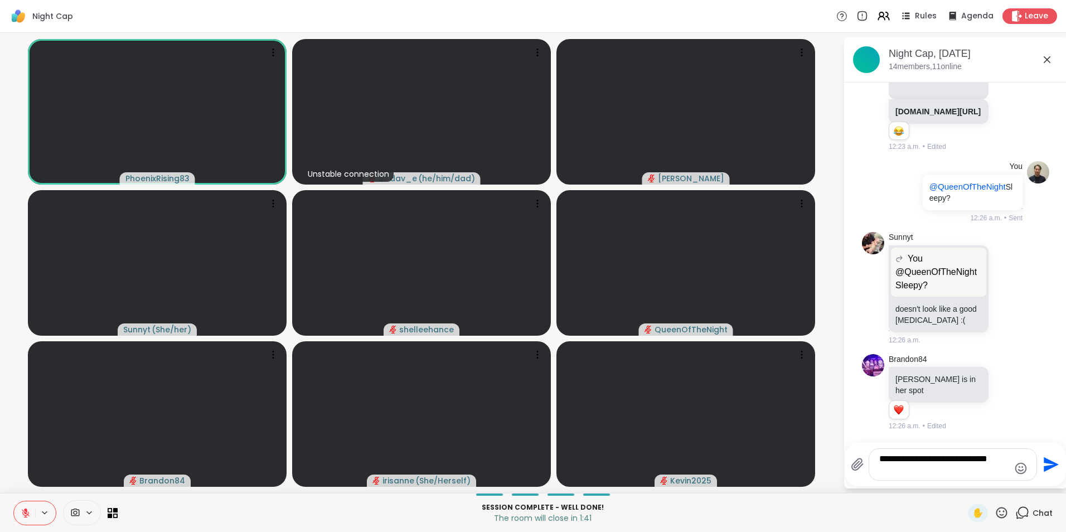
type textarea "**********"
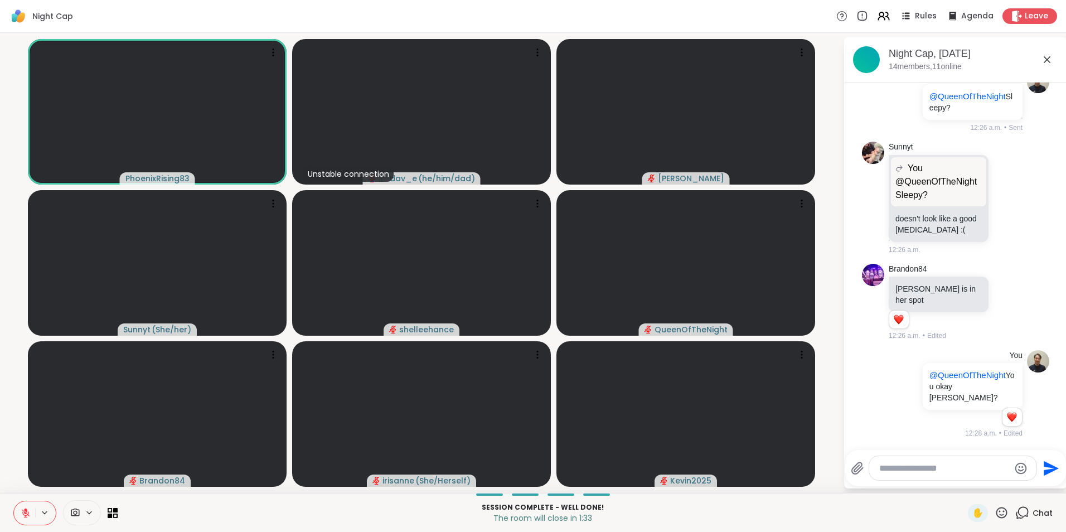
scroll to position [3840, 0]
click at [1025, 16] on span "Leave" at bounding box center [1037, 17] width 25 height 12
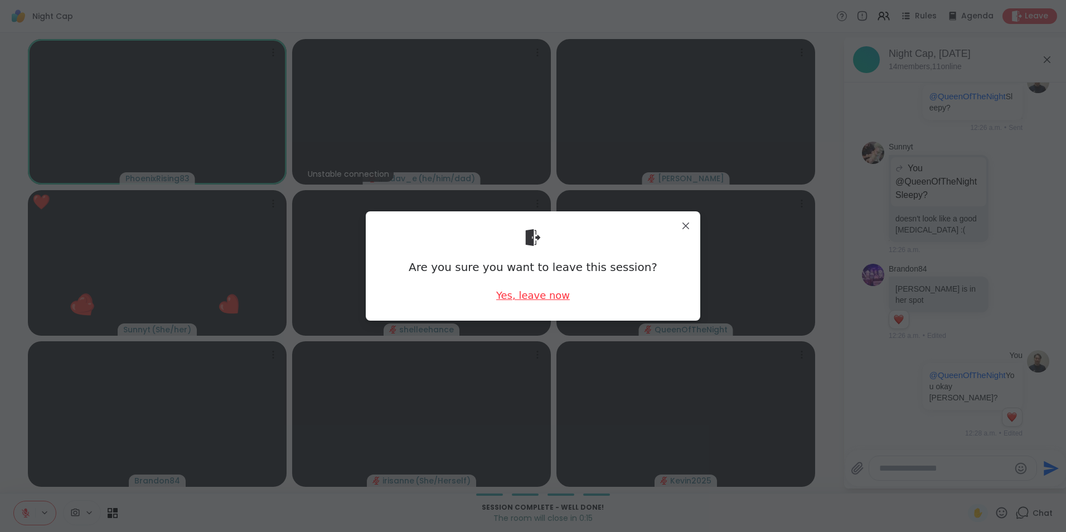
click at [550, 296] on div "Yes, leave now" at bounding box center [533, 295] width 74 height 14
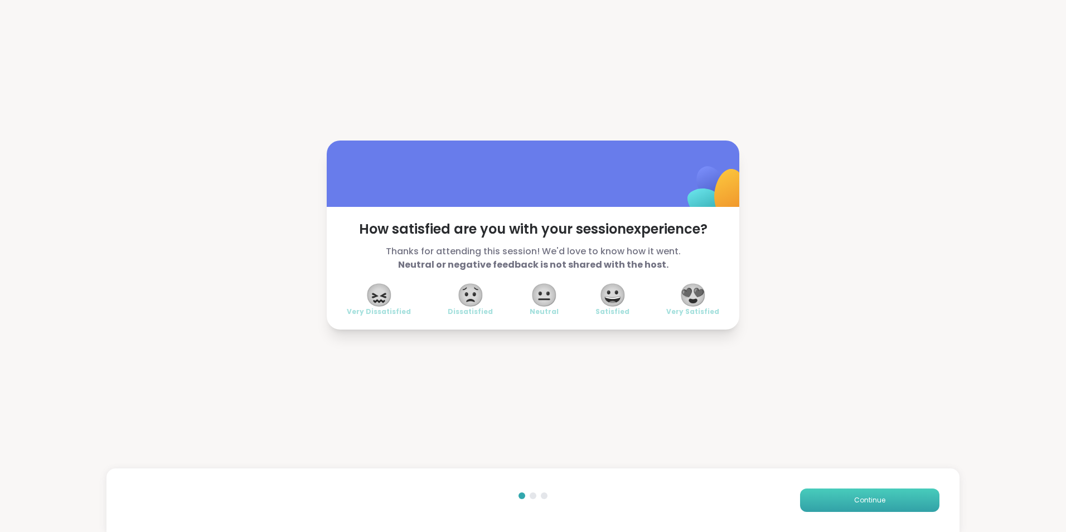
click at [819, 500] on button "Continue" at bounding box center [869, 500] width 139 height 23
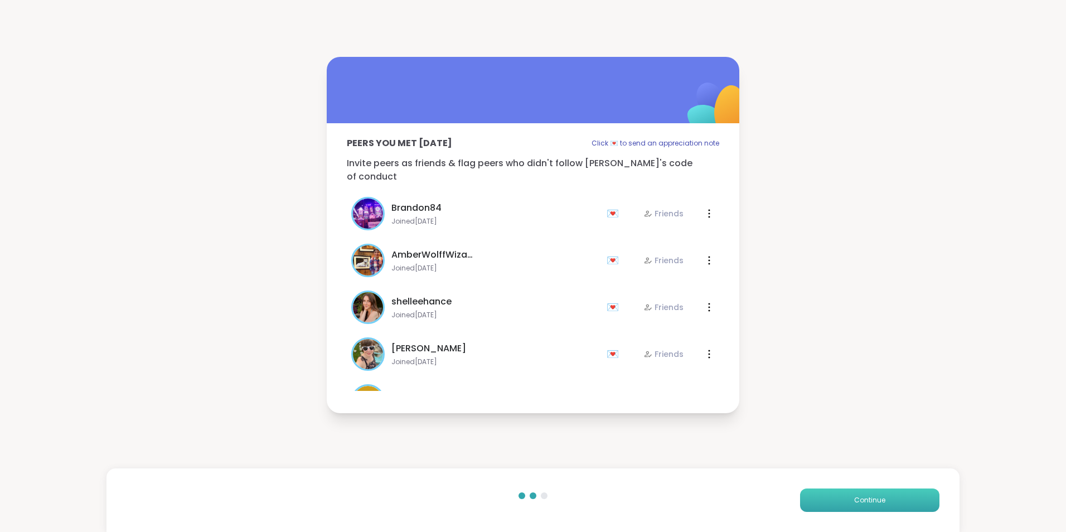
click at [884, 501] on button "Continue" at bounding box center [869, 500] width 139 height 23
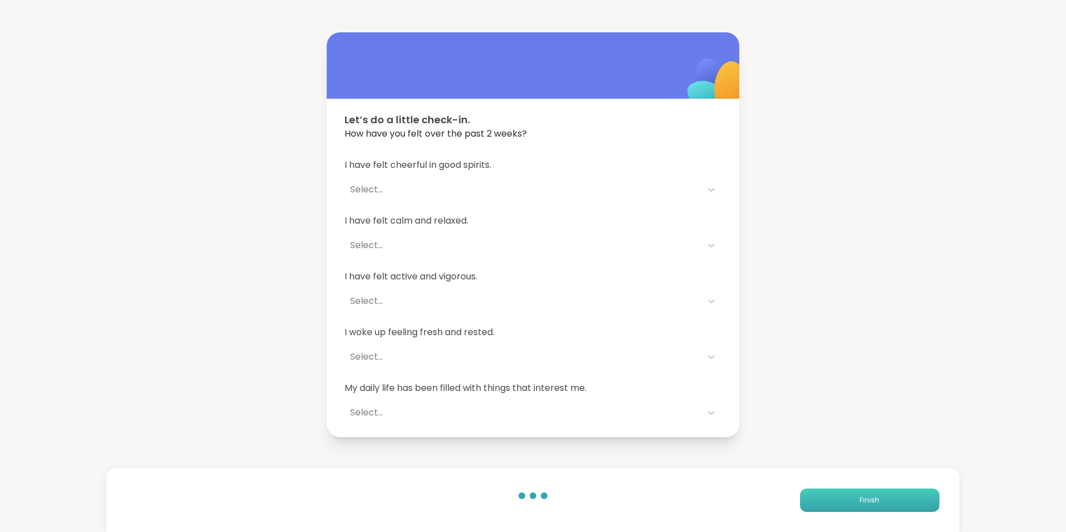
click at [884, 500] on button "Finish" at bounding box center [869, 500] width 139 height 23
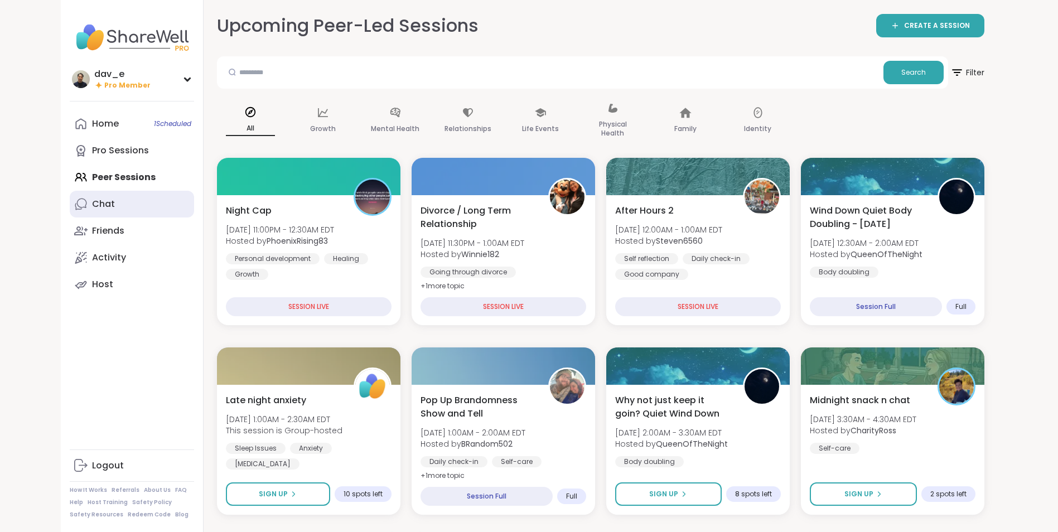
click at [132, 200] on link "Chat" at bounding box center [132, 204] width 124 height 27
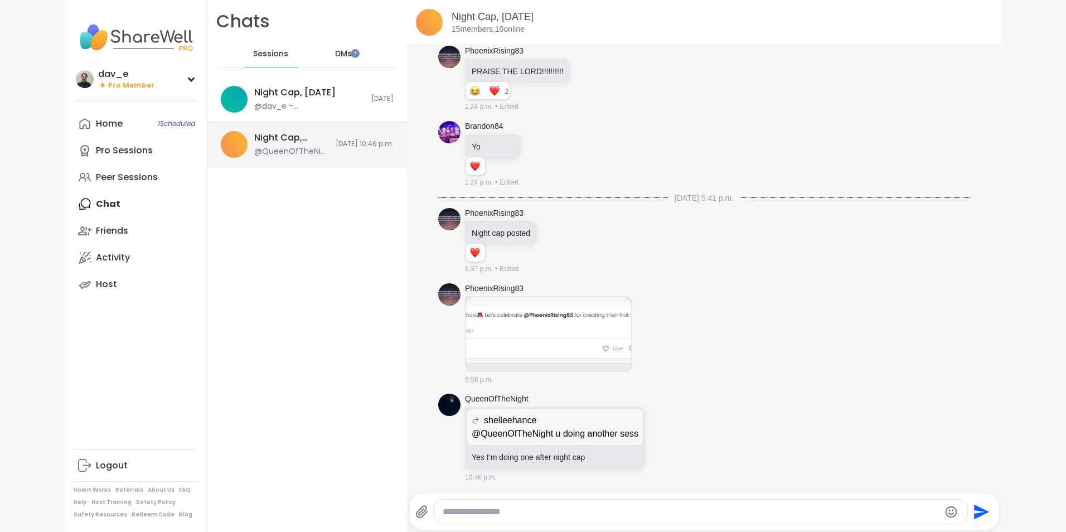
click at [257, 143] on div "Night Cap, [DATE]" at bounding box center [291, 138] width 75 height 12
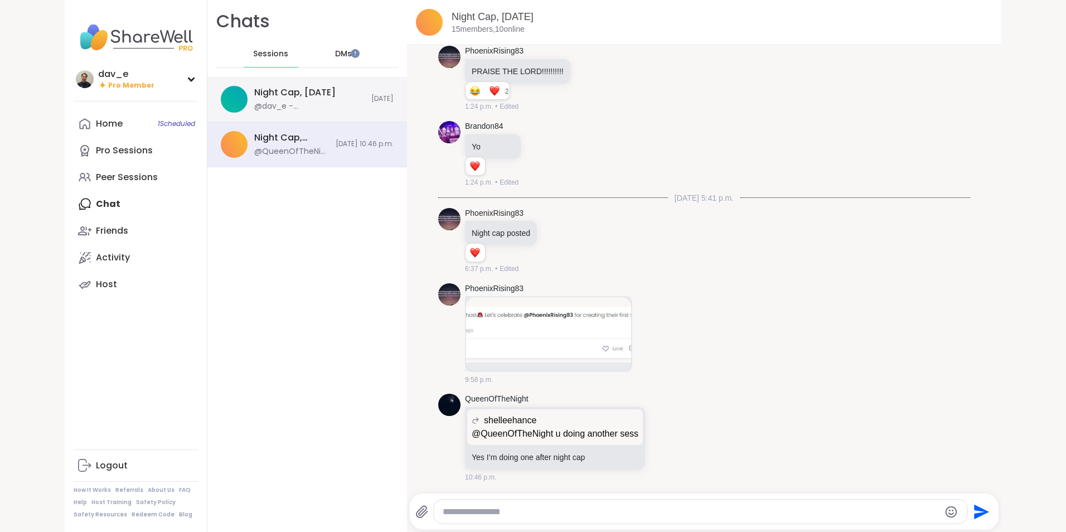
click at [273, 103] on div "@dav_e - @QueenOfTheNight You okay [PERSON_NAME]?" at bounding box center [309, 106] width 110 height 11
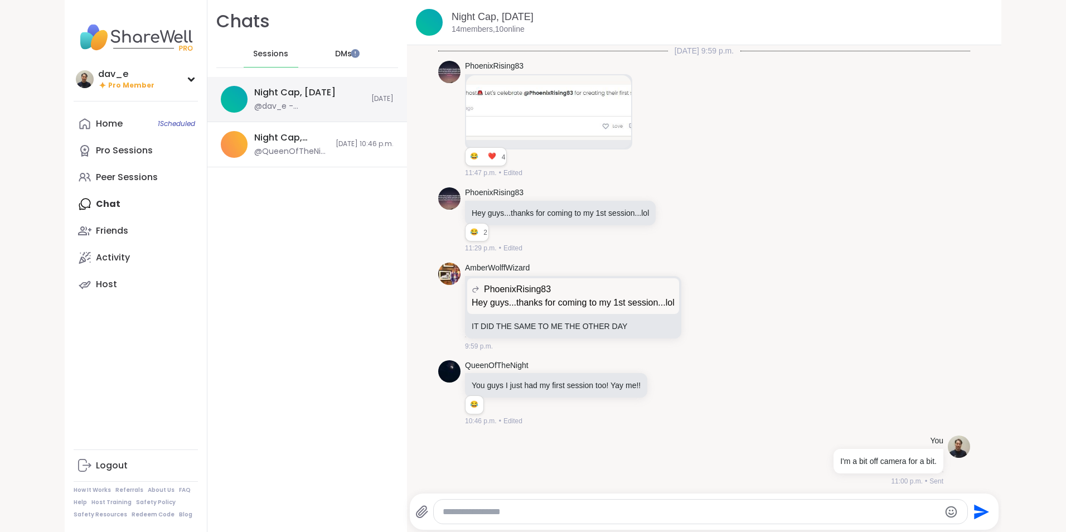
scroll to position [3088, 0]
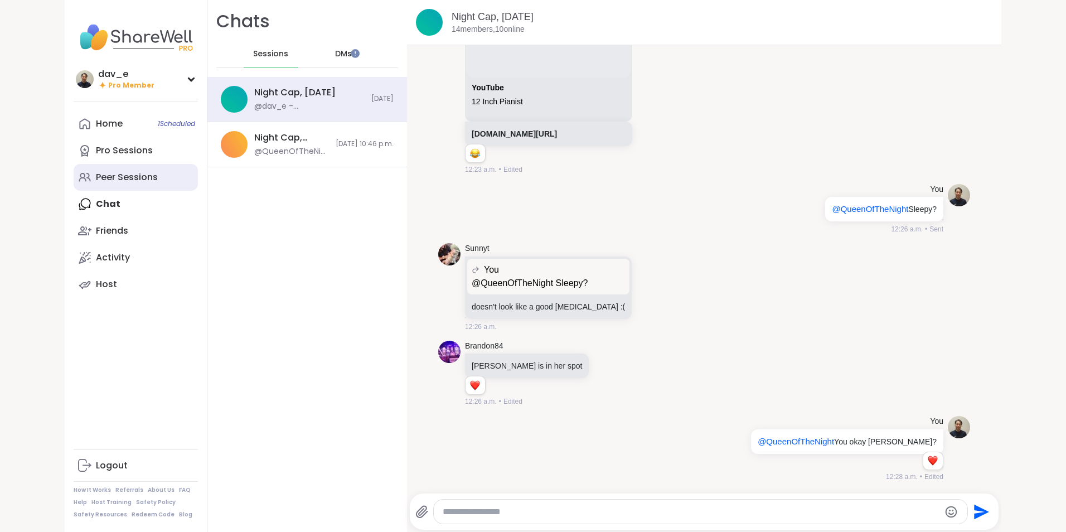
click at [122, 171] on div "Peer Sessions" at bounding box center [127, 177] width 62 height 12
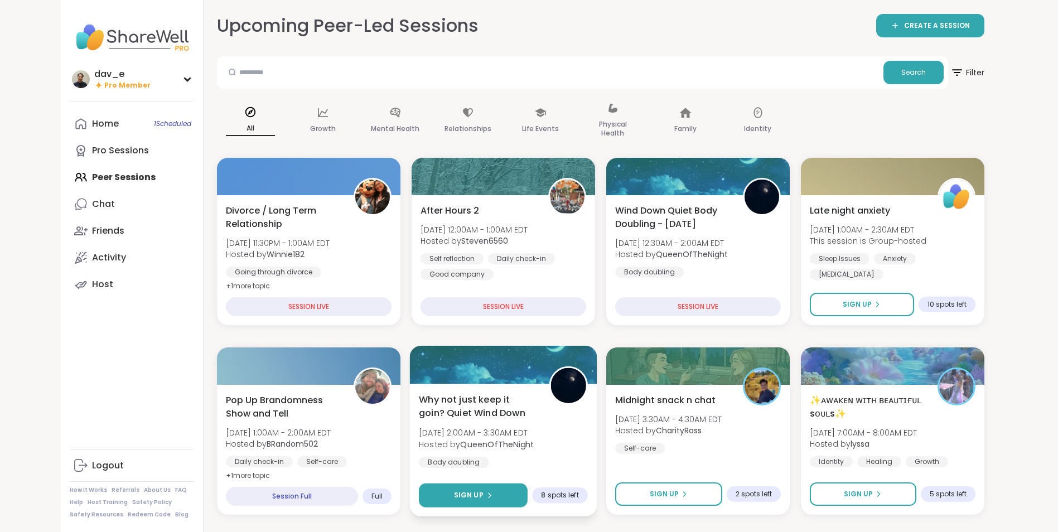
click at [509, 496] on button "Sign Up" at bounding box center [473, 496] width 109 height 24
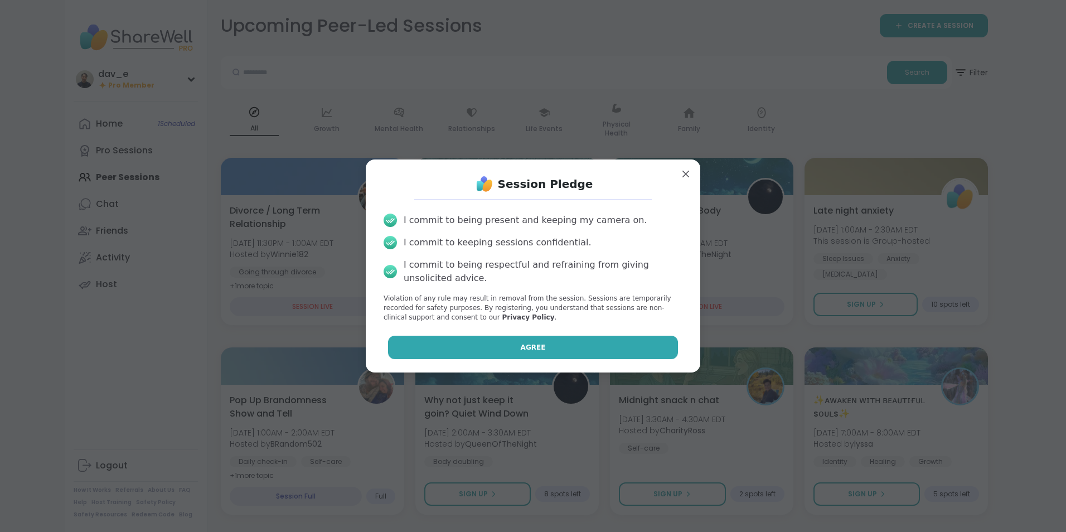
click at [543, 349] on button "Agree" at bounding box center [533, 347] width 291 height 23
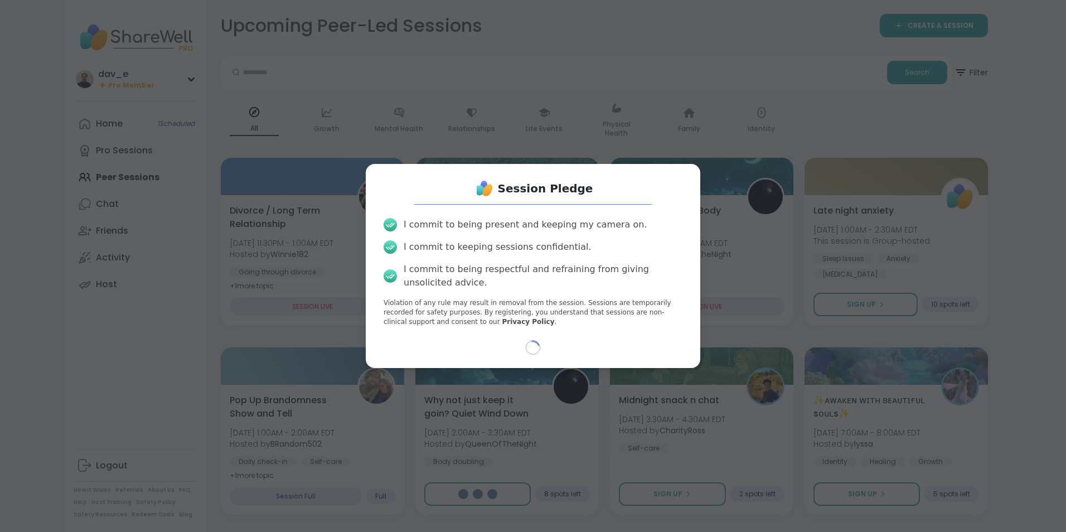
select select "**"
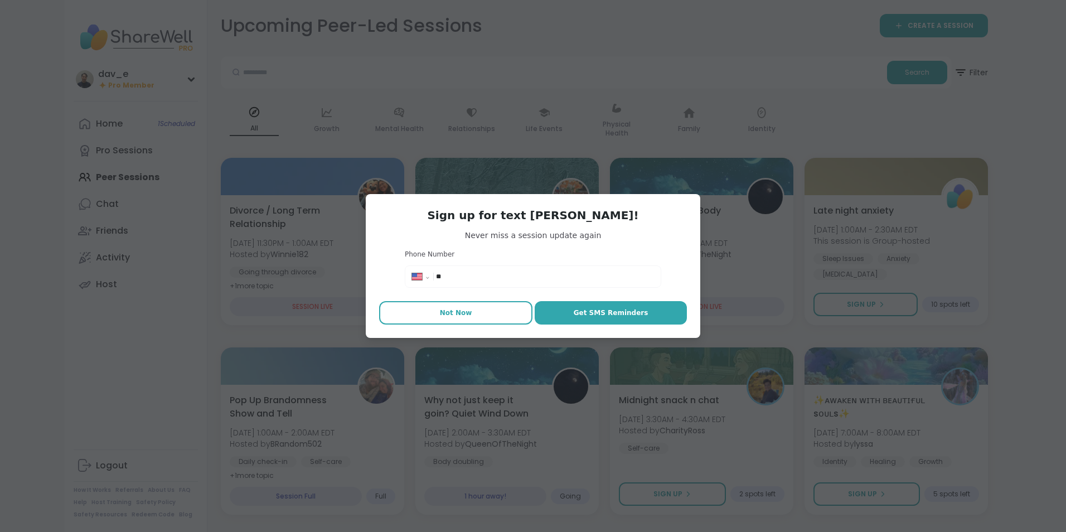
click at [497, 314] on button "Not Now" at bounding box center [455, 312] width 153 height 23
type textarea "*"
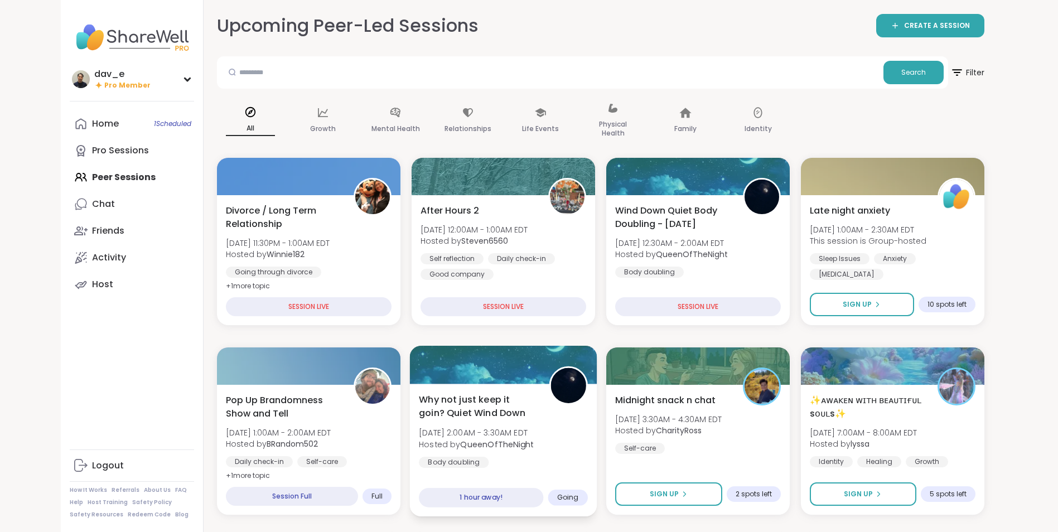
click at [516, 455] on div "Why not just keep it goin? Quiet Wind Down [DATE] 2:00AM - 3:30AM EDT Hosted by…" at bounding box center [503, 430] width 169 height 75
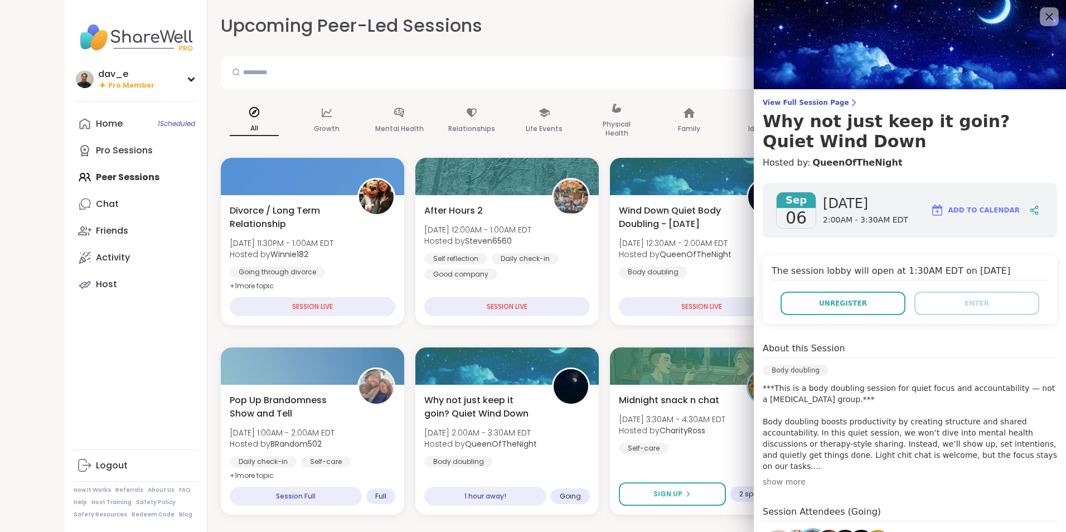
click at [1042, 16] on icon at bounding box center [1049, 16] width 14 height 14
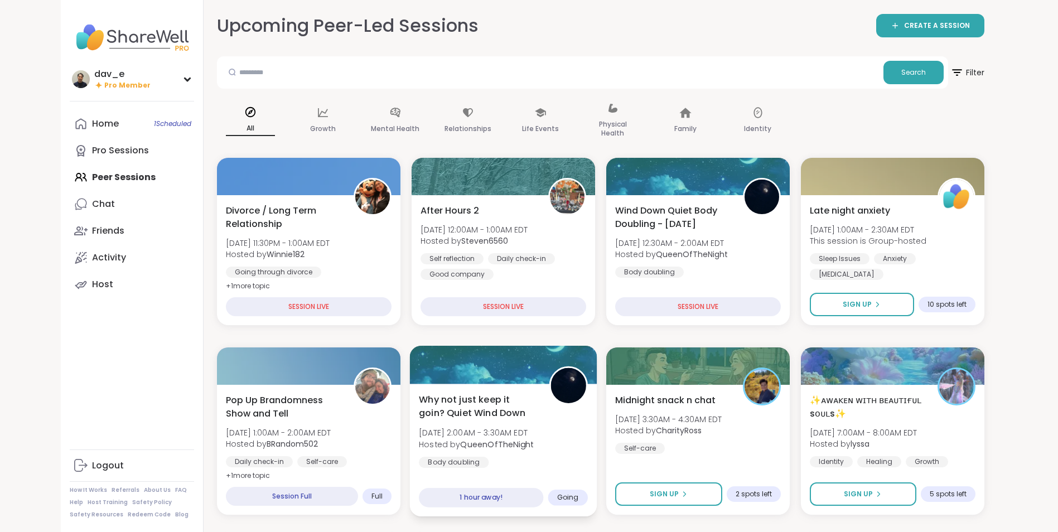
click at [475, 441] on b "QueenOfTheNight" at bounding box center [497, 443] width 74 height 11
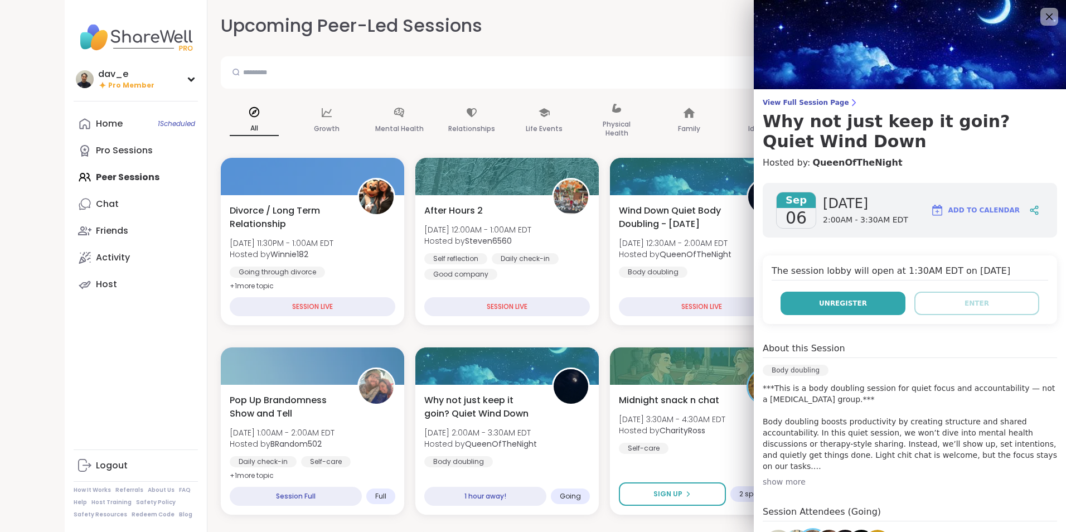
click at [819, 298] on span "Unregister" at bounding box center [843, 303] width 48 height 10
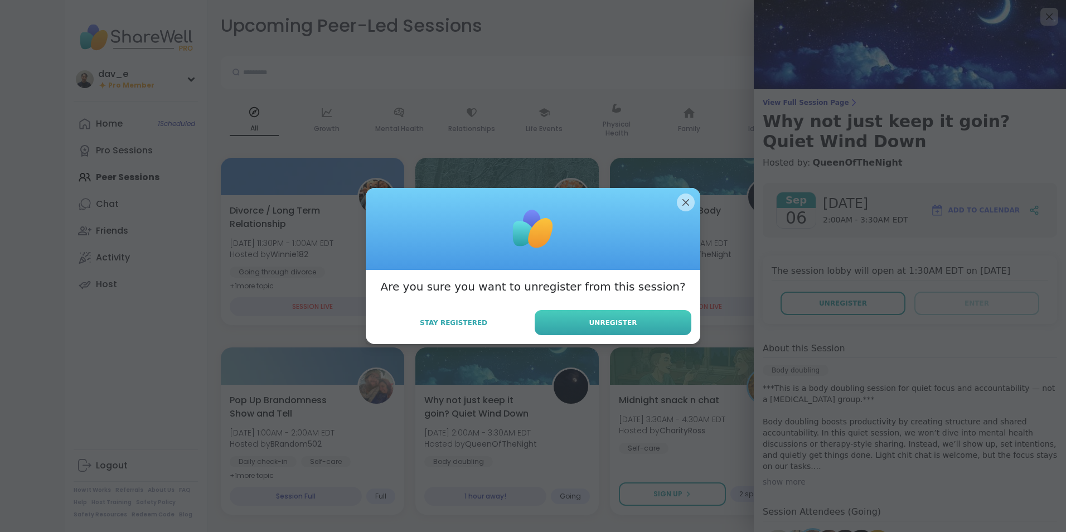
click at [630, 327] on button "Unregister" at bounding box center [613, 322] width 157 height 25
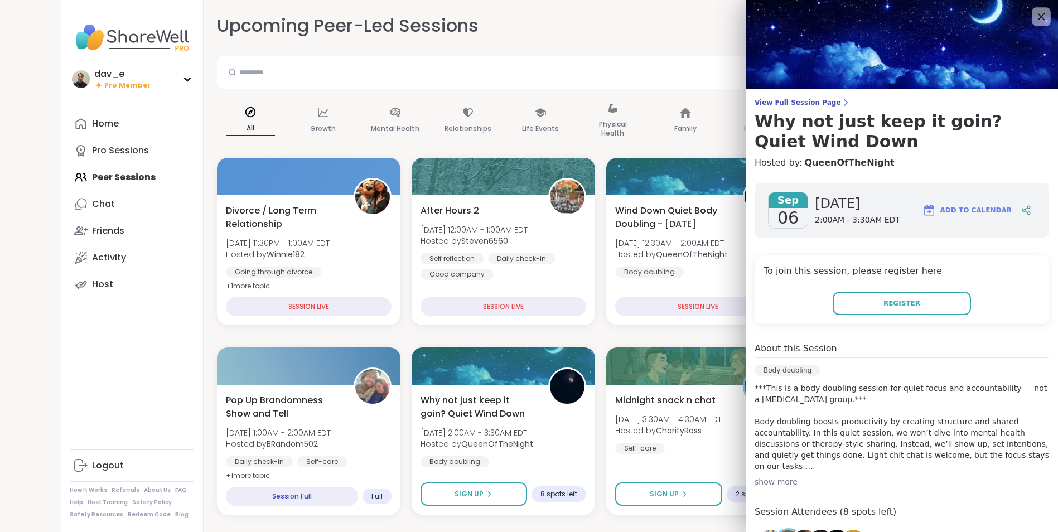
click at [1034, 18] on icon at bounding box center [1041, 16] width 14 height 14
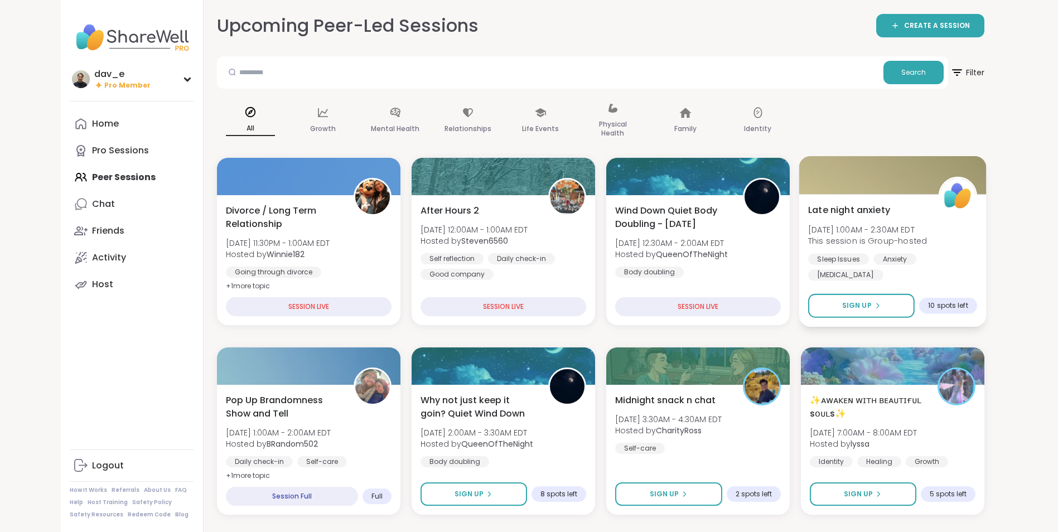
click at [848, 257] on div "Sleep Issues" at bounding box center [838, 258] width 61 height 11
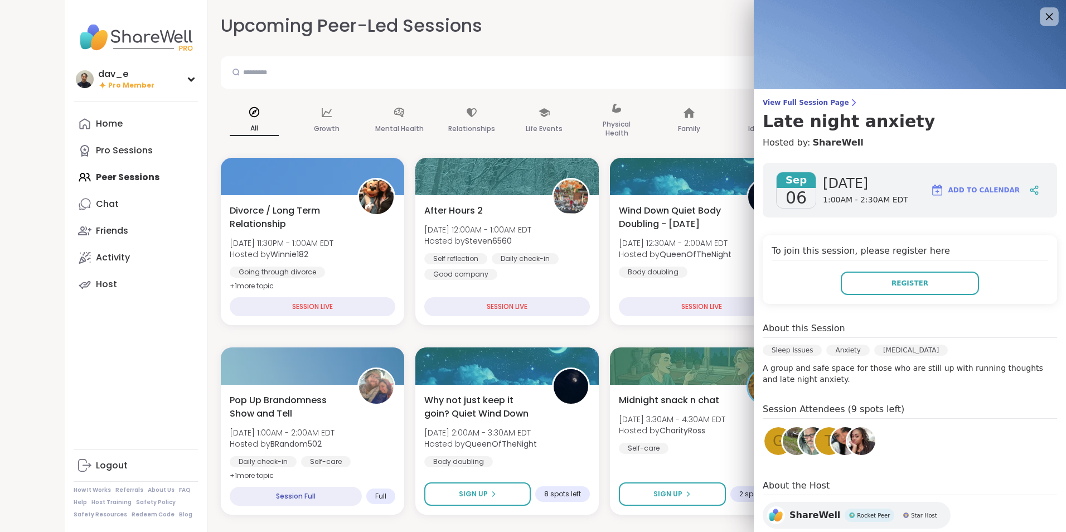
click at [1042, 18] on icon at bounding box center [1049, 16] width 14 height 14
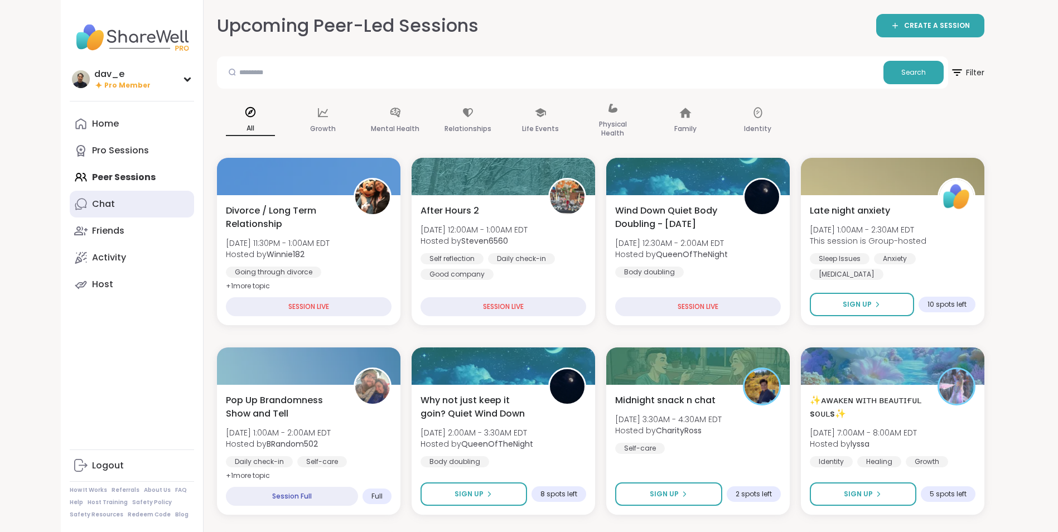
click at [124, 201] on link "Chat" at bounding box center [132, 204] width 124 height 27
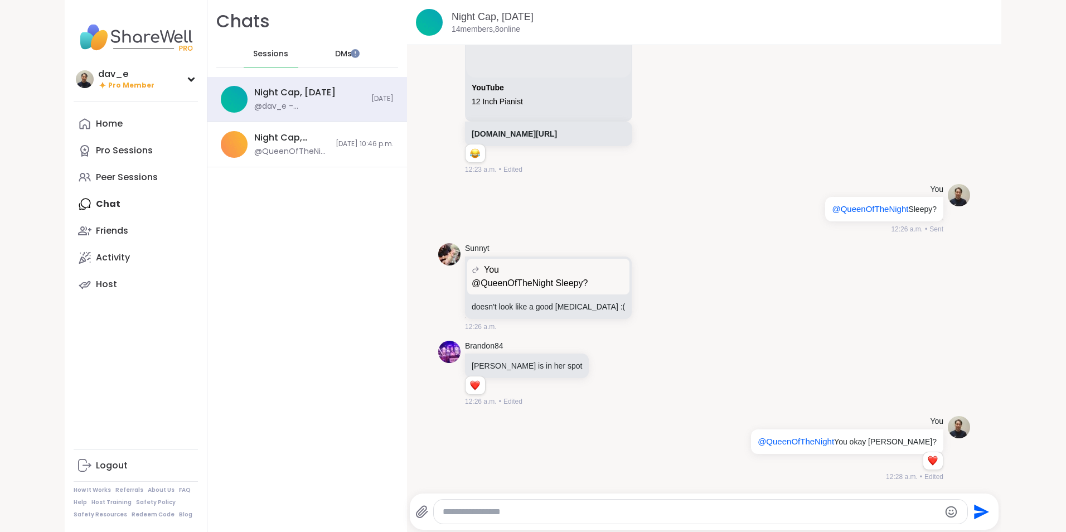
click at [325, 49] on div "DMs" at bounding box center [344, 54] width 55 height 27
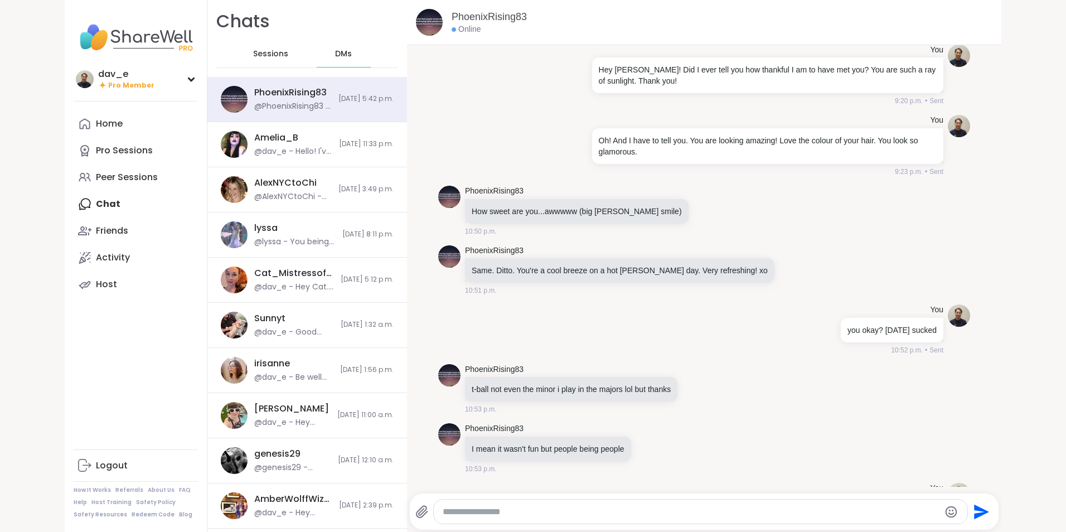
scroll to position [7887, 0]
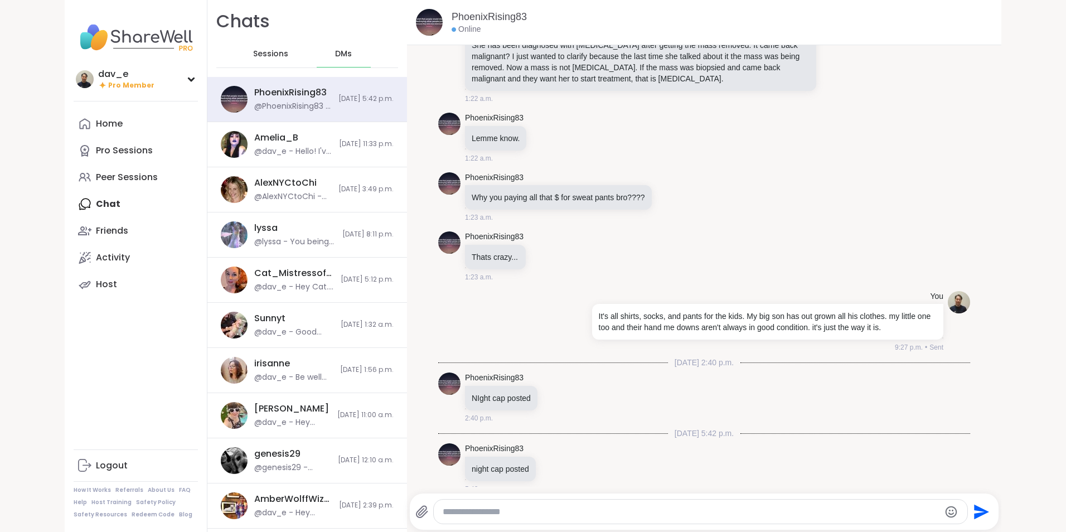
click at [252, 61] on div "Sessions" at bounding box center [271, 54] width 55 height 27
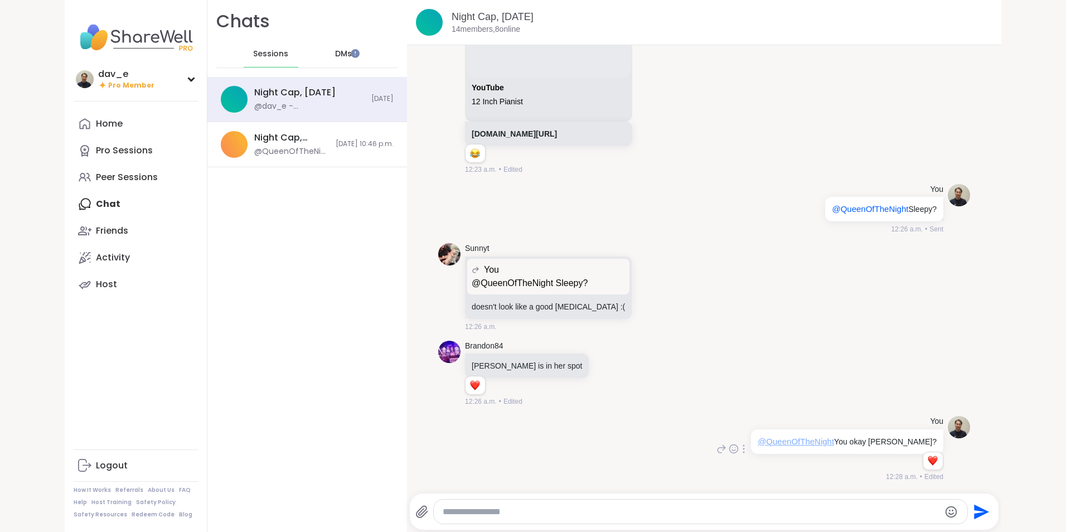
click at [801, 442] on span "@QueenOfTheNight" at bounding box center [796, 441] width 76 height 9
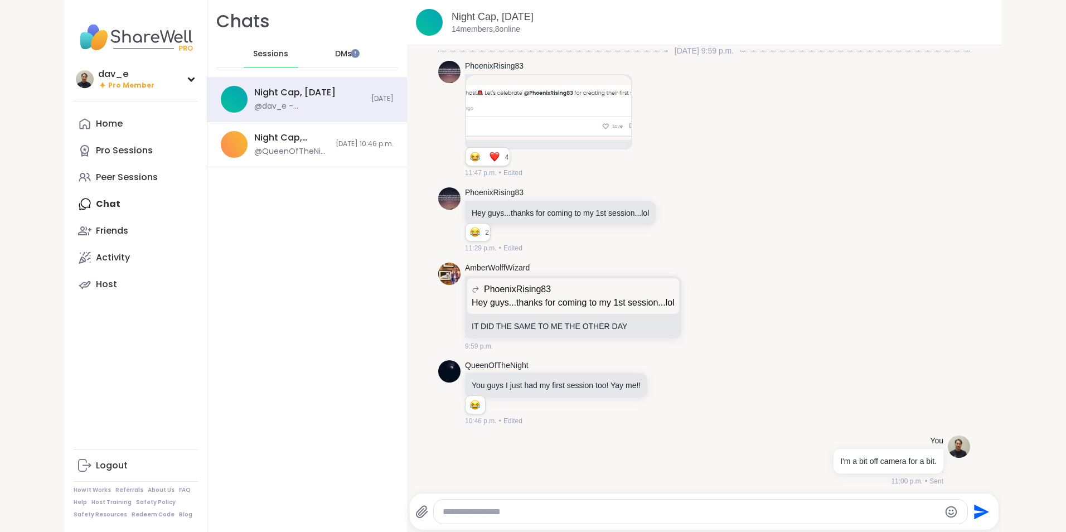
scroll to position [3088, 0]
